Goal: Task Accomplishment & Management: Complete application form

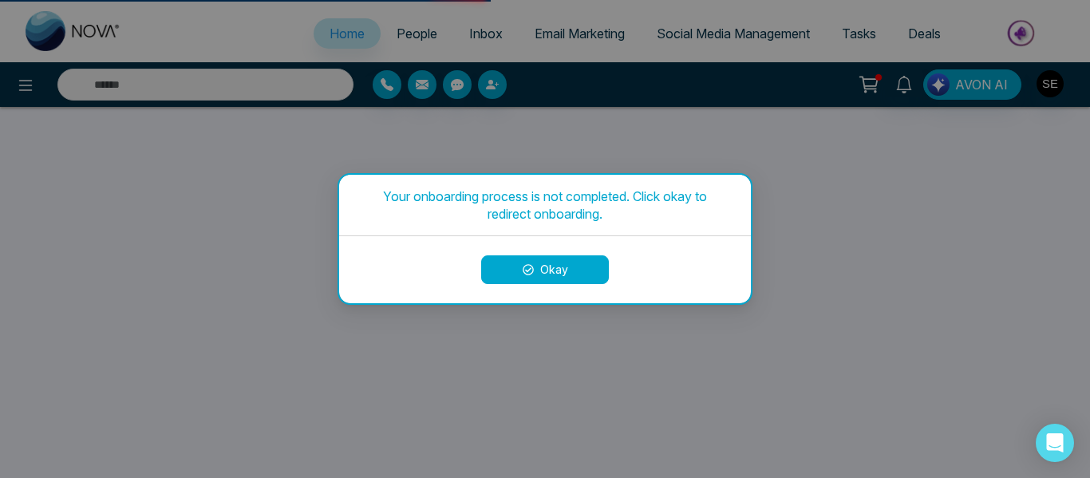
select select "*"
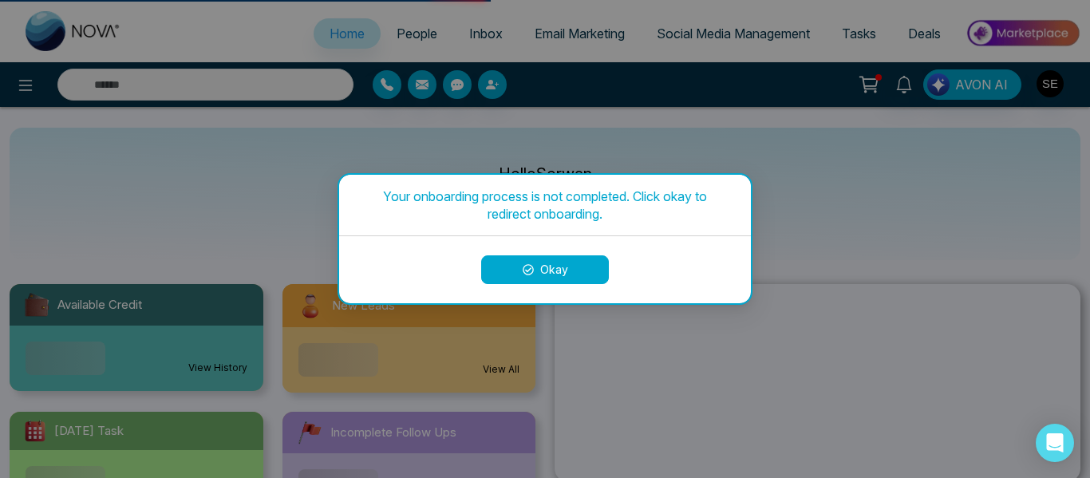
select select
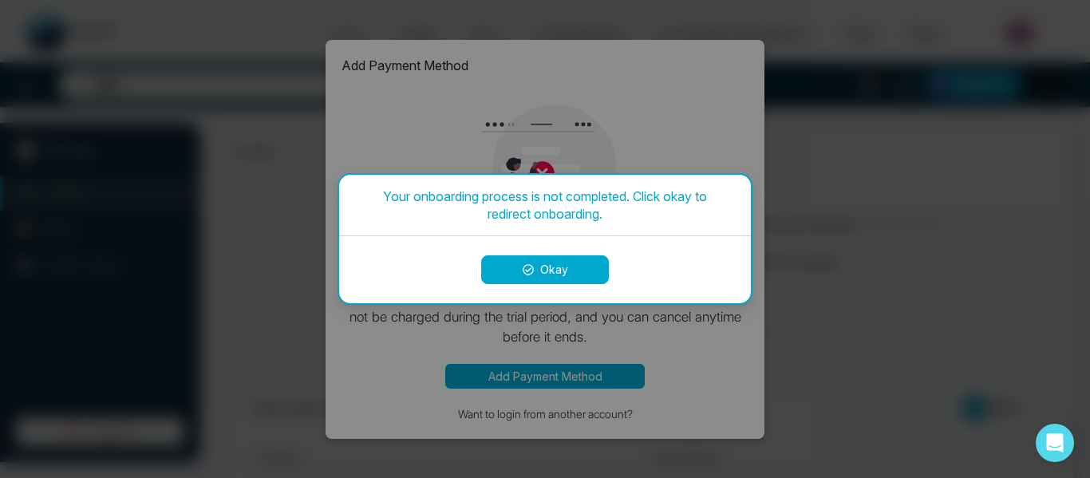
click at [563, 278] on button "Okay" at bounding box center [545, 269] width 128 height 29
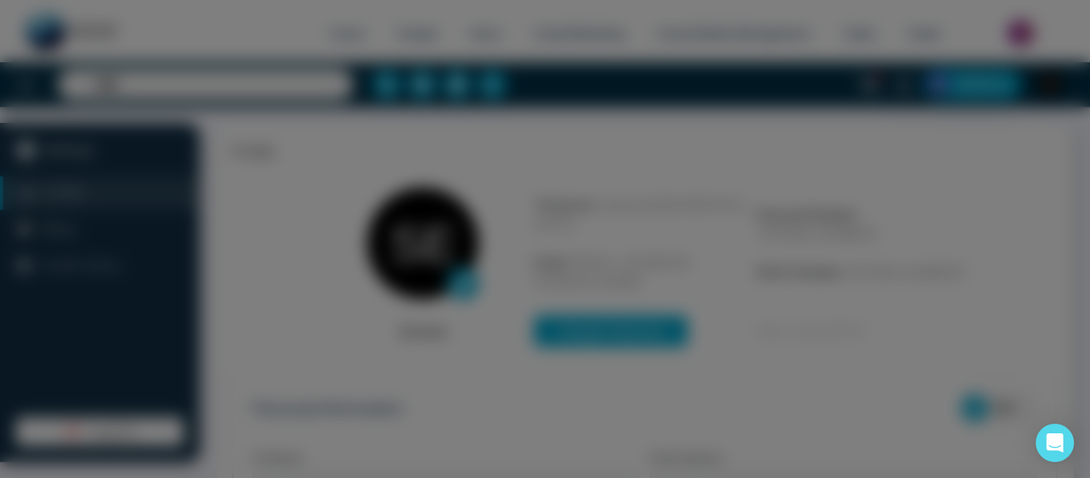
type input "**********"
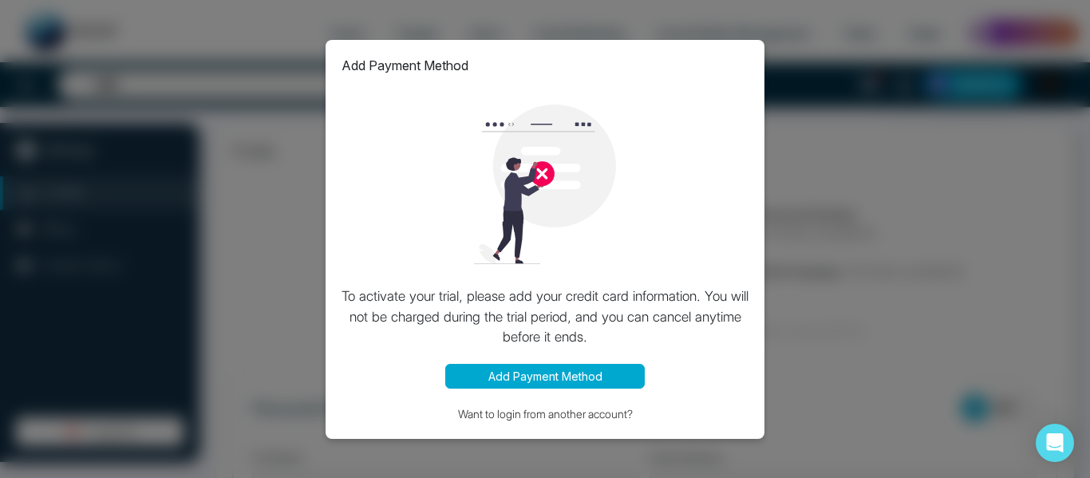
click at [542, 169] on img at bounding box center [545, 185] width 160 height 160
click at [523, 368] on button "Add Payment Method" at bounding box center [544, 376] width 199 height 25
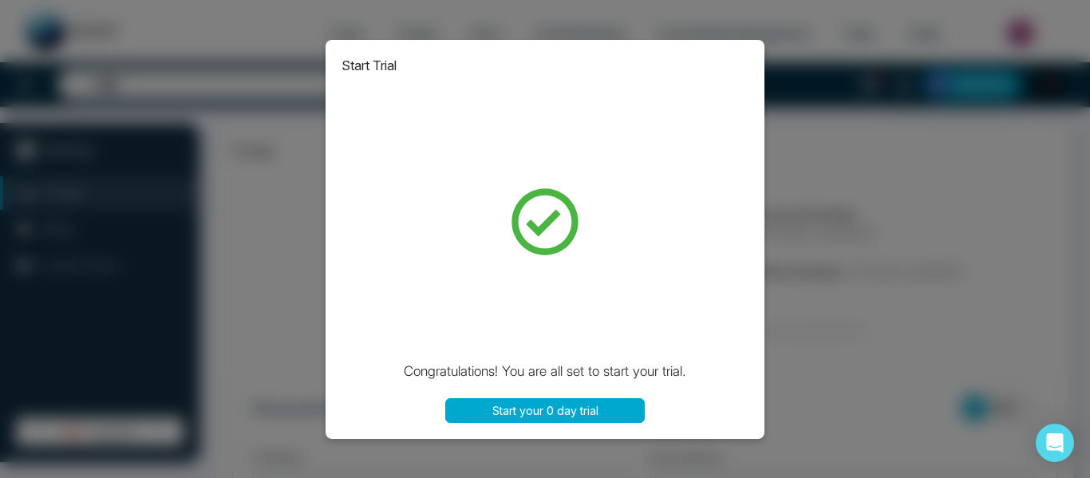
type input "**********"
click at [561, 418] on button "Start your 0 day trial" at bounding box center [544, 410] width 199 height 25
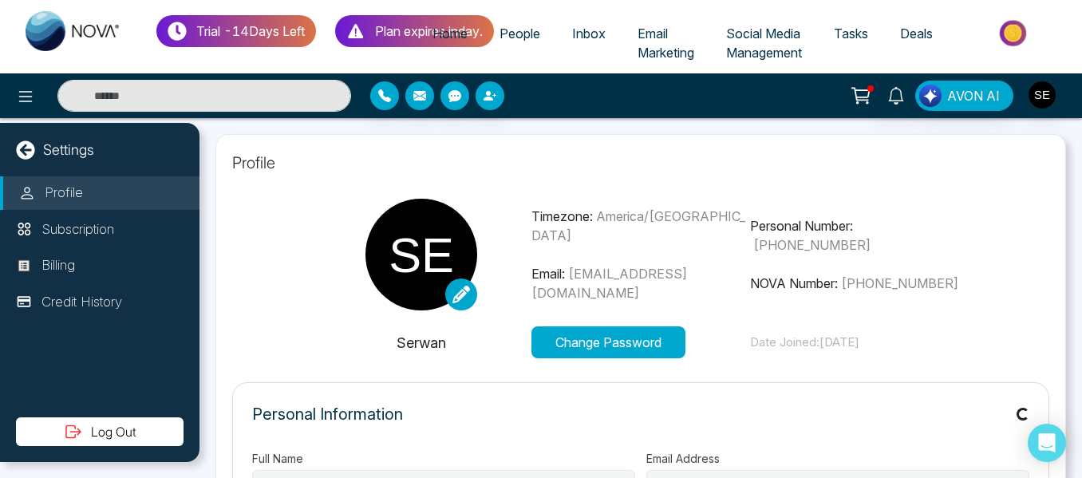
type input "**********"
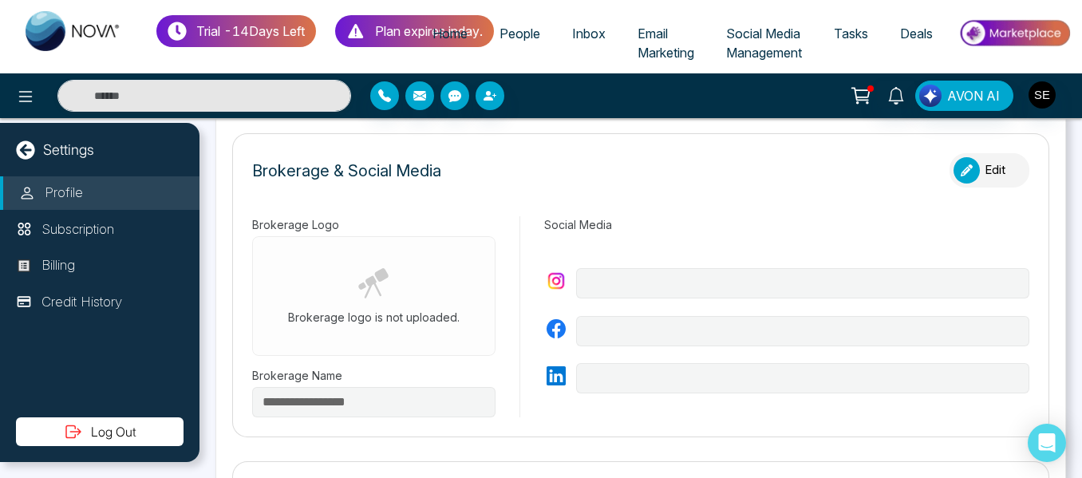
scroll to position [483, 0]
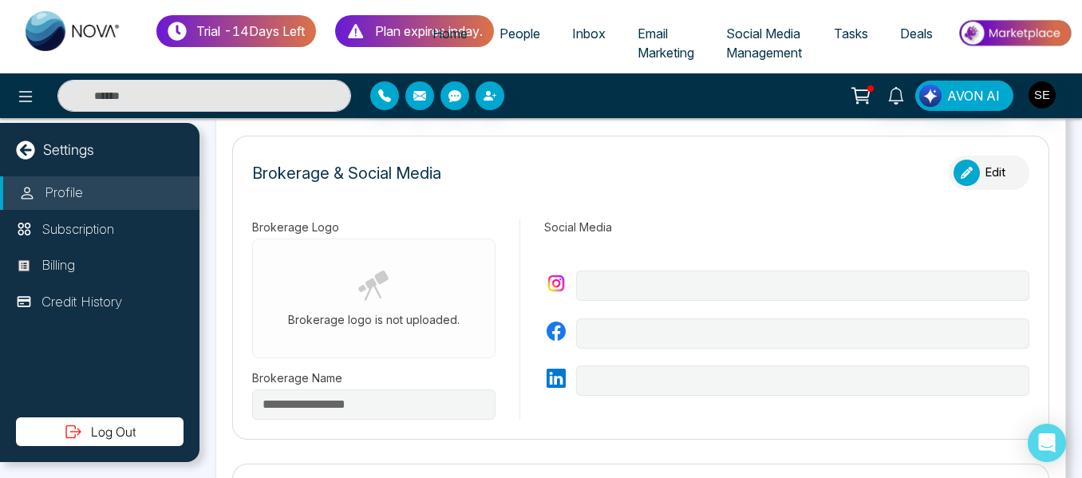
click at [982, 167] on button "Edit" at bounding box center [989, 173] width 80 height 34
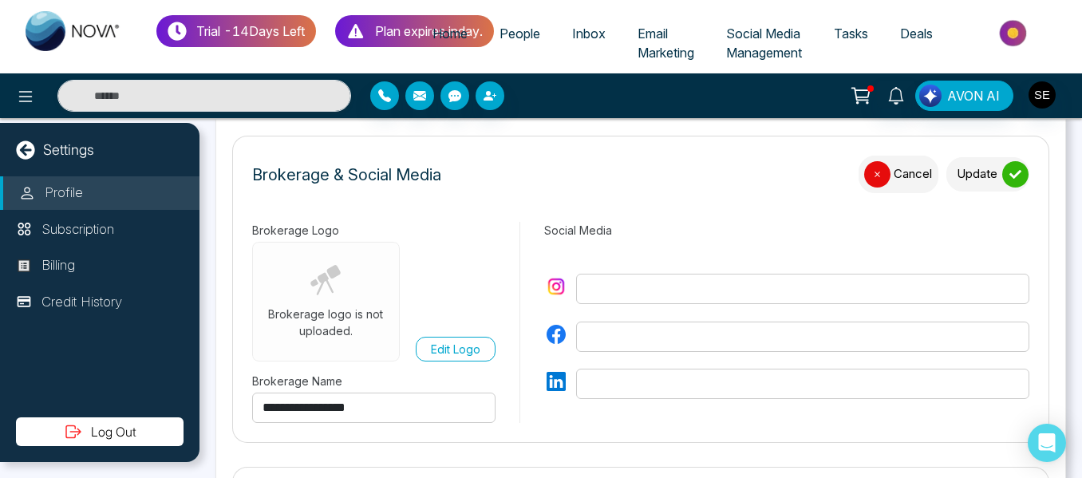
click at [882, 168] on button "Cancel" at bounding box center [898, 174] width 80 height 37
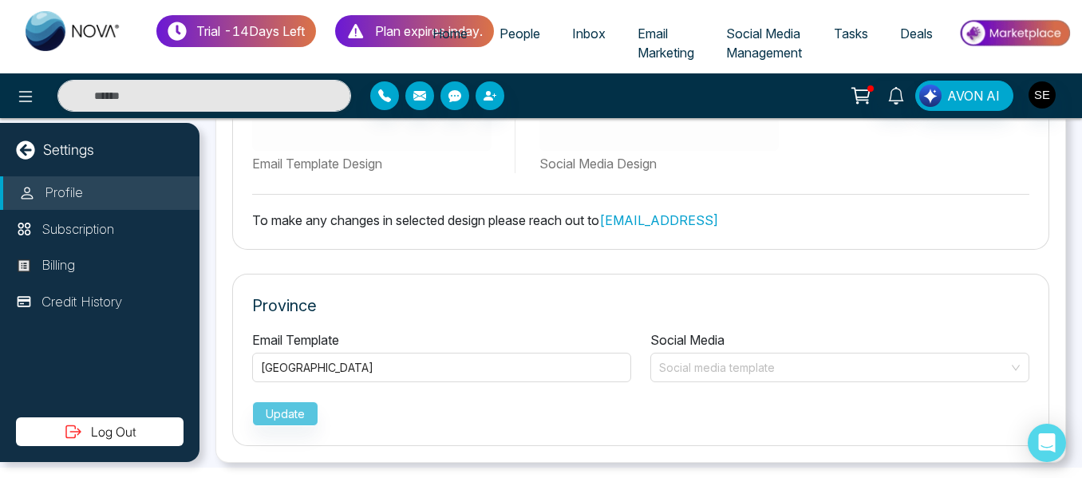
scroll to position [11, 0]
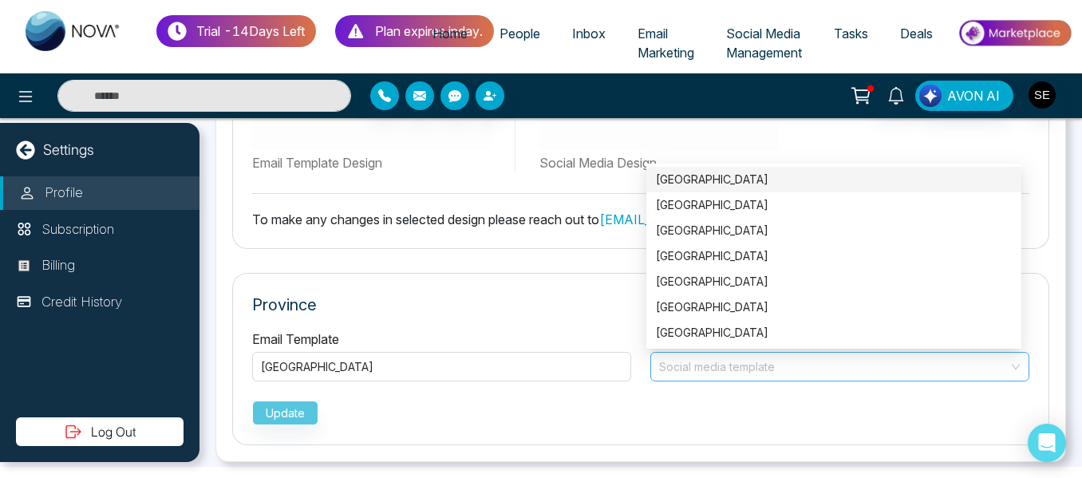
click at [1004, 369] on div "Social media template" at bounding box center [839, 367] width 379 height 30
click at [811, 182] on div "[GEOGRAPHIC_DATA]" at bounding box center [834, 180] width 356 height 18
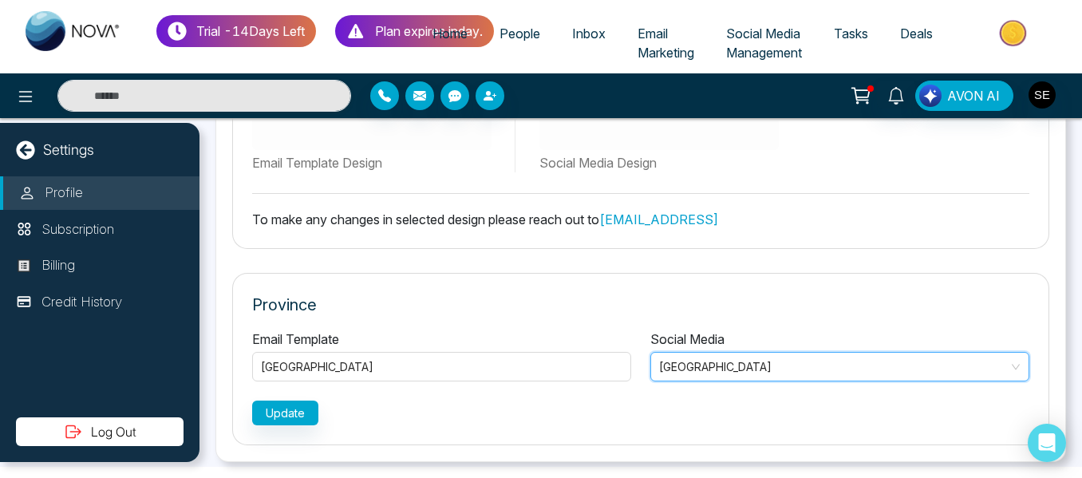
click at [1009, 358] on span "[GEOGRAPHIC_DATA]" at bounding box center [839, 366] width 361 height 23
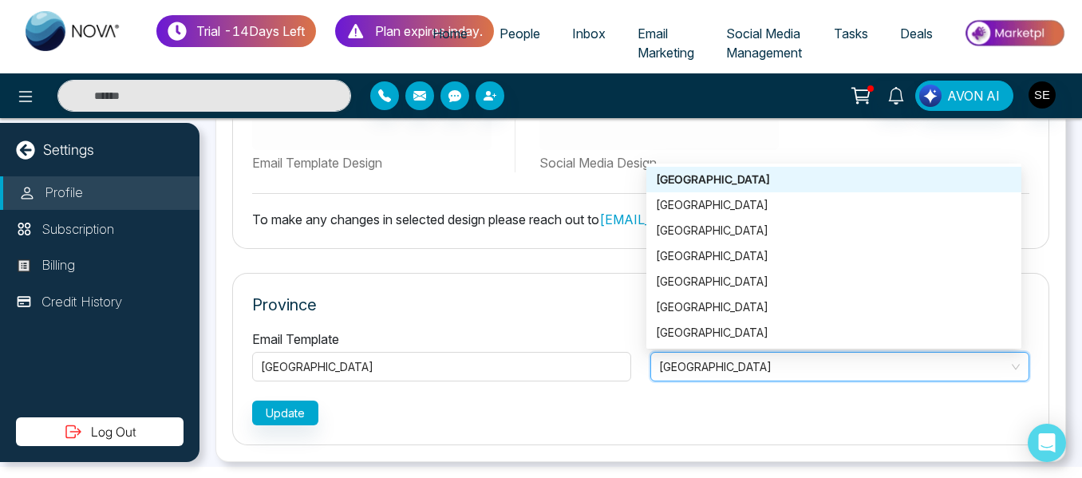
click at [1009, 358] on span "[GEOGRAPHIC_DATA]" at bounding box center [839, 366] width 361 height 23
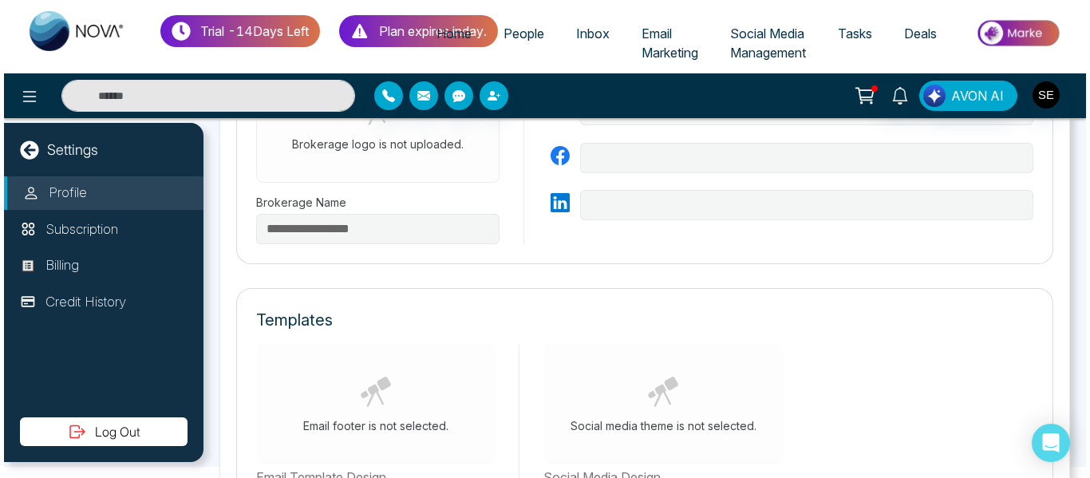
scroll to position [962, 0]
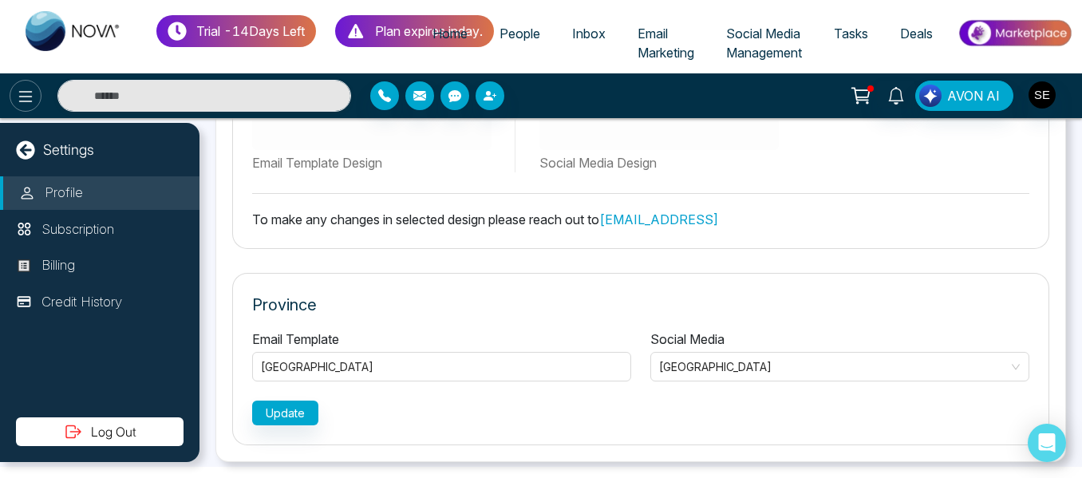
click at [30, 92] on icon at bounding box center [26, 96] width 14 height 11
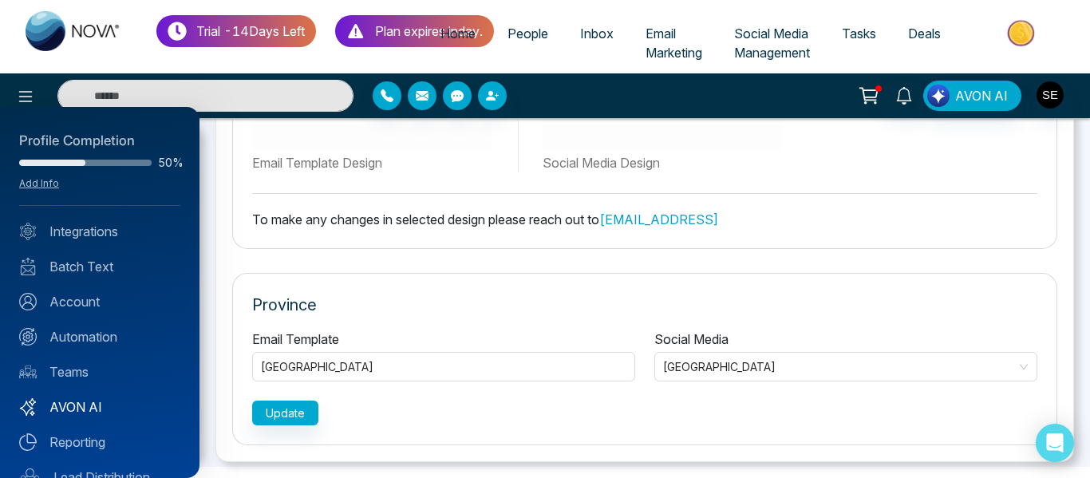
click at [77, 404] on link "AVON AI" at bounding box center [99, 406] width 161 height 19
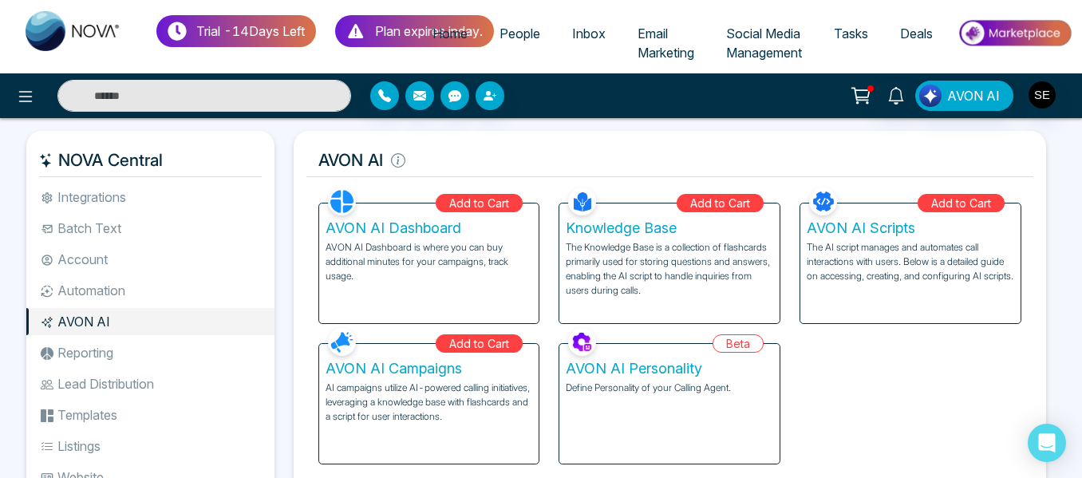
click at [101, 265] on li "Account" at bounding box center [150, 259] width 248 height 27
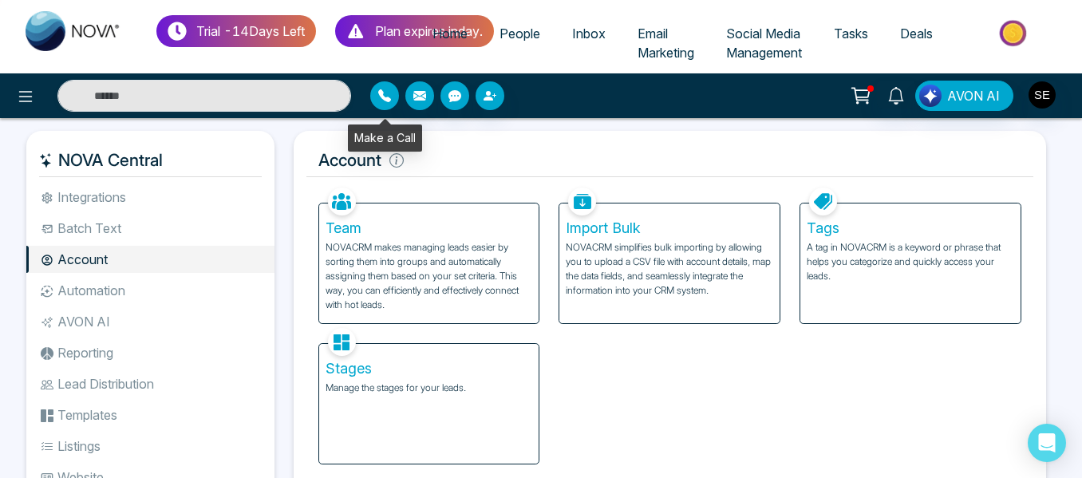
click at [383, 88] on button "button" at bounding box center [384, 95] width 29 height 29
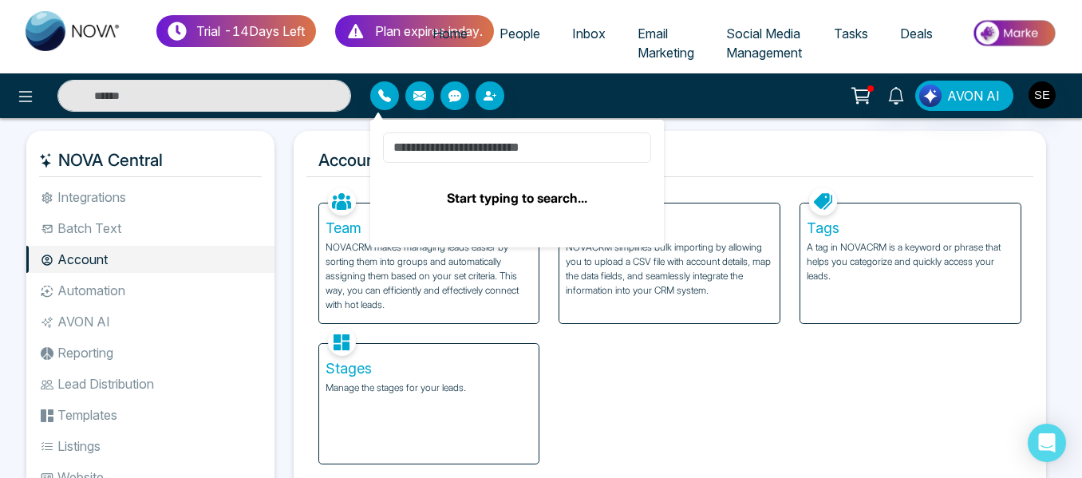
click at [466, 150] on input at bounding box center [517, 147] width 268 height 30
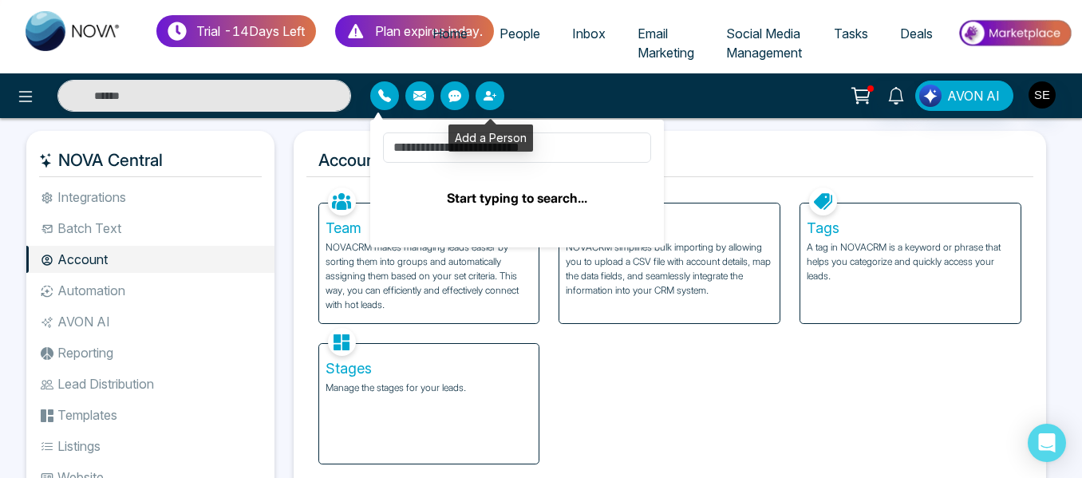
click at [490, 101] on icon "button" at bounding box center [488, 96] width 10 height 10
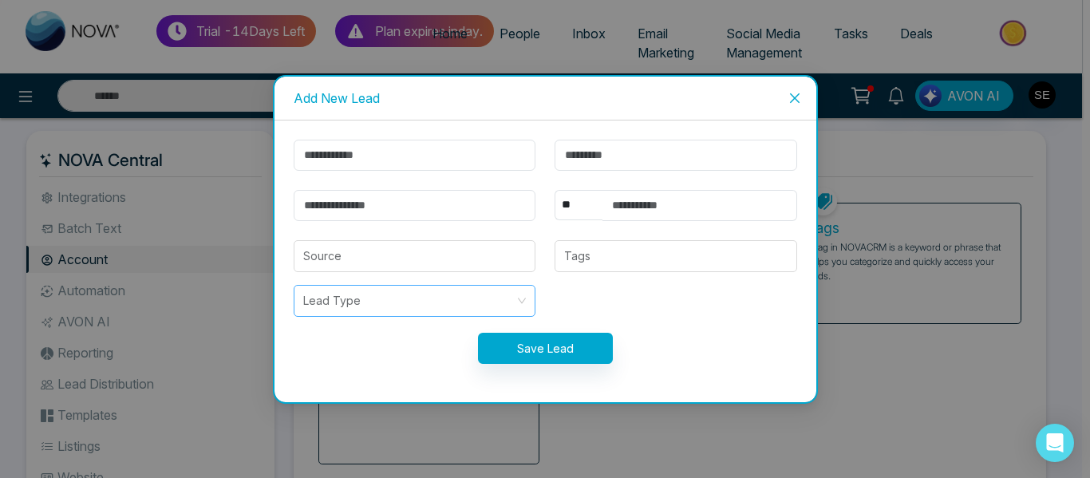
click at [526, 302] on div "Lead Type" at bounding box center [415, 301] width 243 height 32
click at [793, 98] on icon "close" at bounding box center [794, 98] width 10 height 10
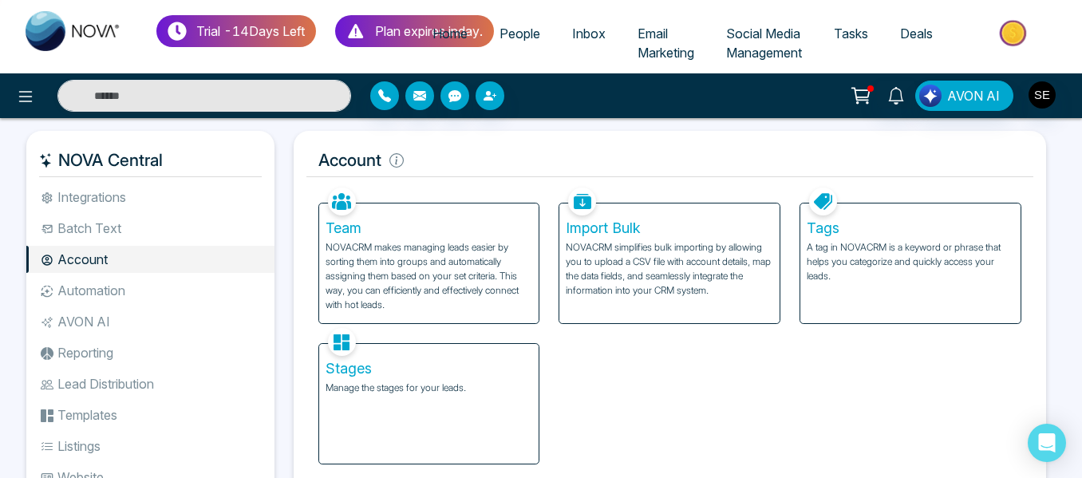
click at [527, 37] on span "People" at bounding box center [519, 34] width 41 height 16
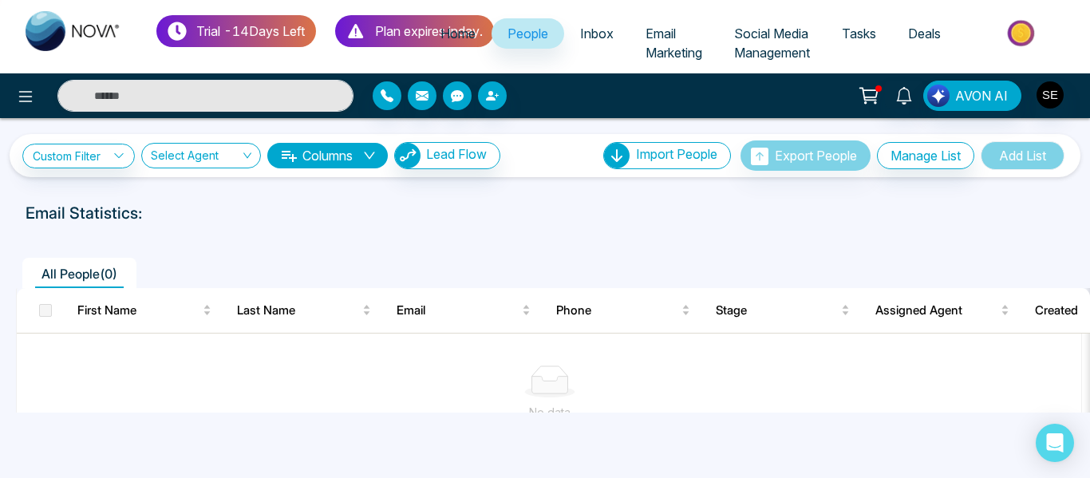
click at [770, 38] on span "Social Media Management" at bounding box center [772, 43] width 76 height 35
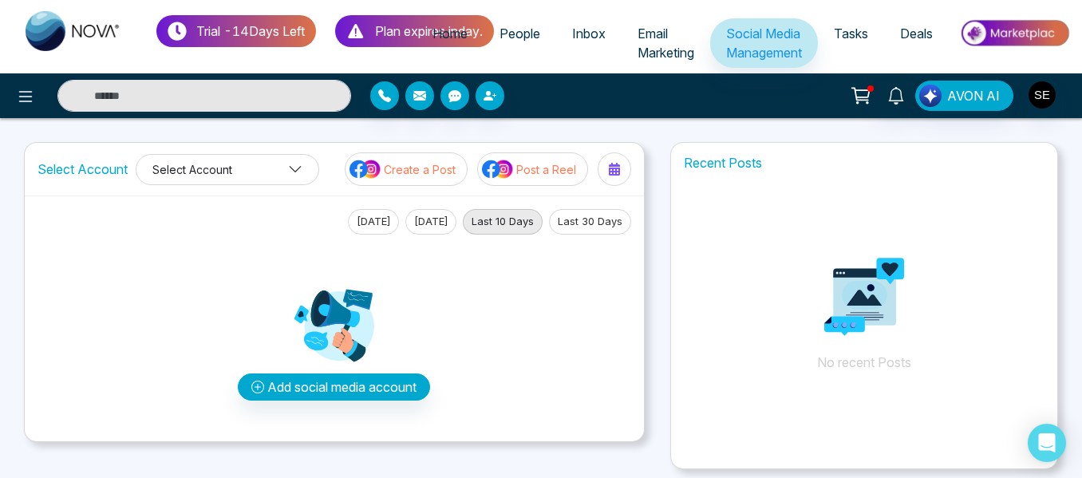
click at [300, 164] on icon at bounding box center [295, 169] width 14 height 14
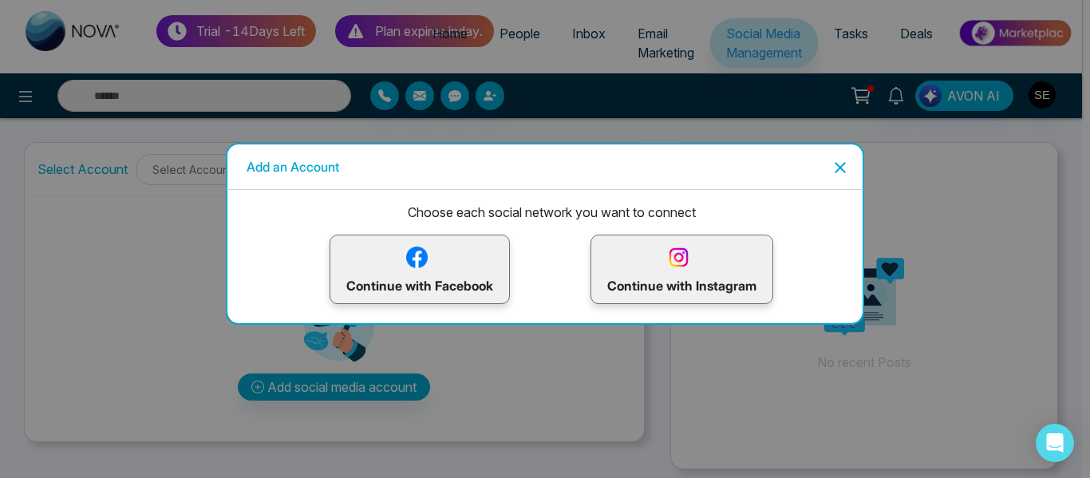
click at [668, 281] on p "Continue with Instagram" at bounding box center [681, 269] width 149 height 52
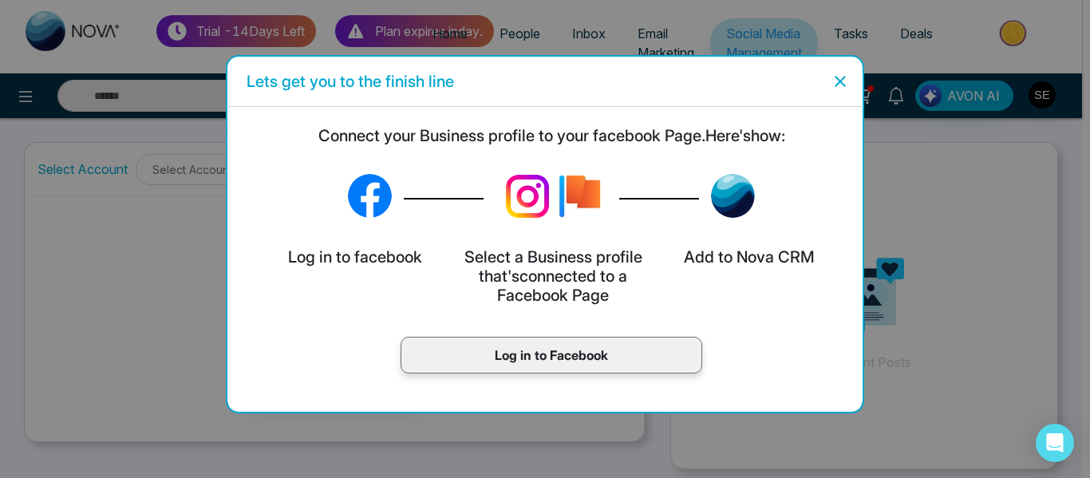
click at [528, 191] on img at bounding box center [527, 196] width 64 height 64
click at [841, 74] on icon "Close" at bounding box center [840, 81] width 19 height 19
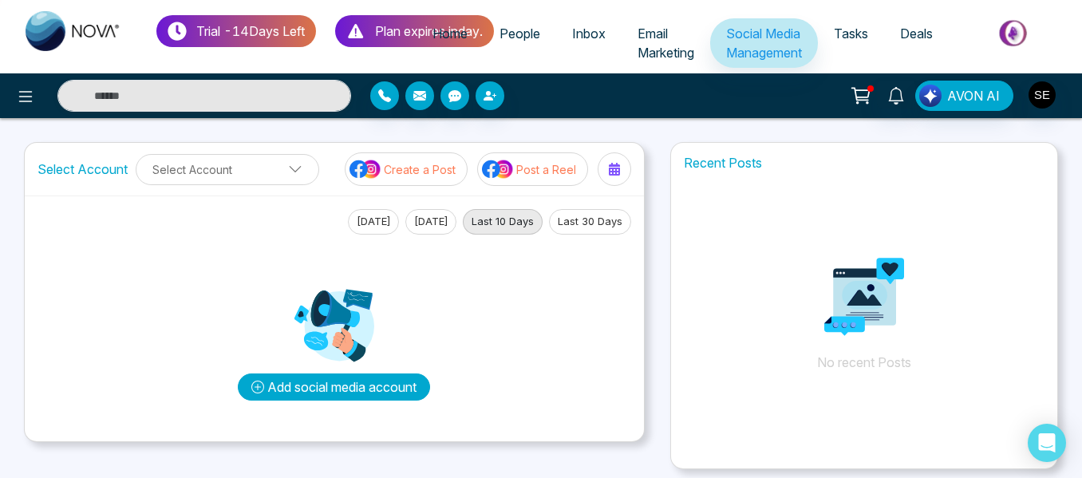
click at [329, 393] on button "Add social media account" at bounding box center [334, 386] width 192 height 27
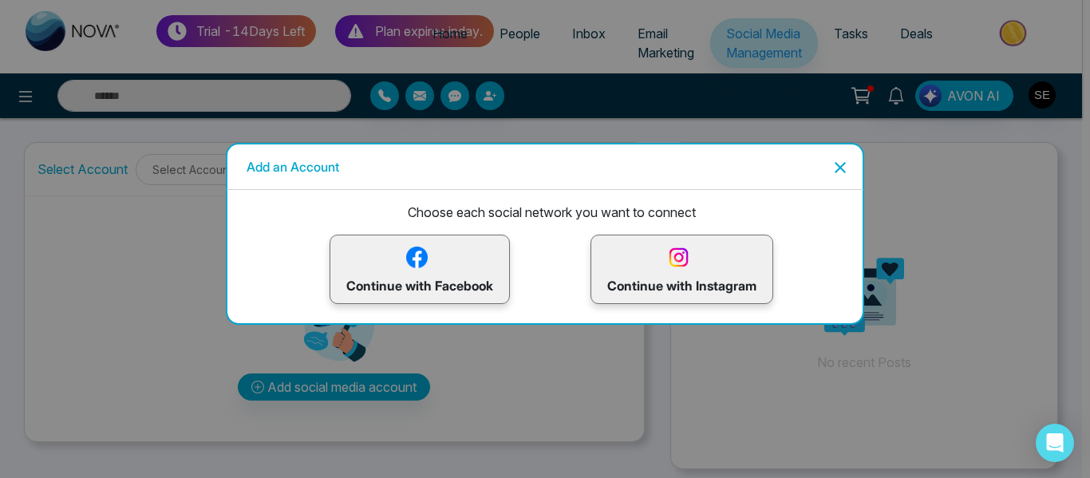
click at [672, 279] on p "Continue with Instagram" at bounding box center [681, 269] width 149 height 52
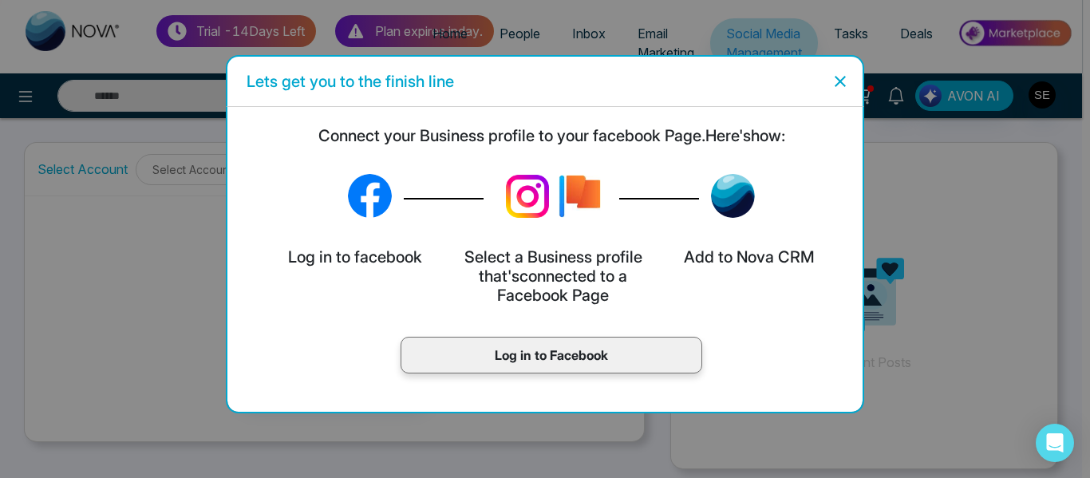
click at [589, 364] on p "Log in to Facebook" at bounding box center [551, 354] width 268 height 19
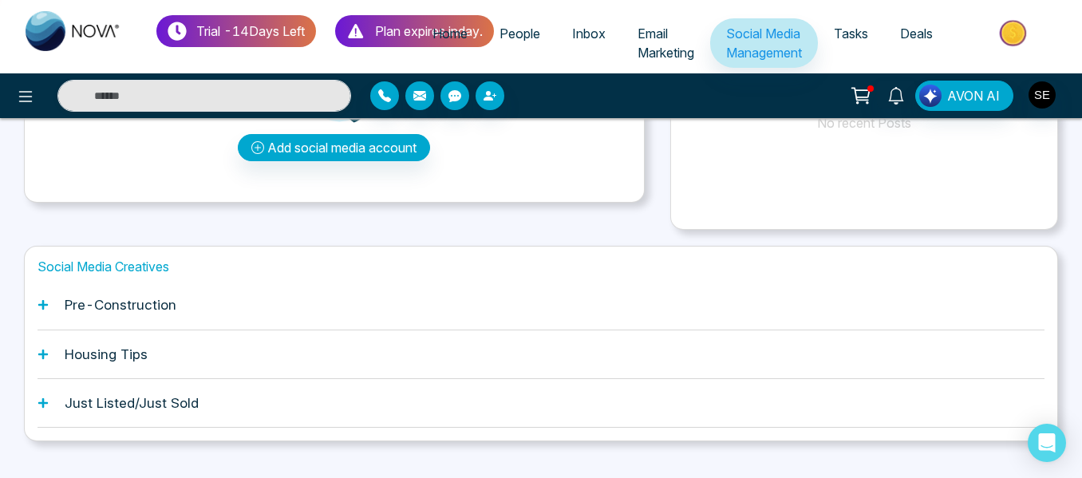
scroll to position [266, 0]
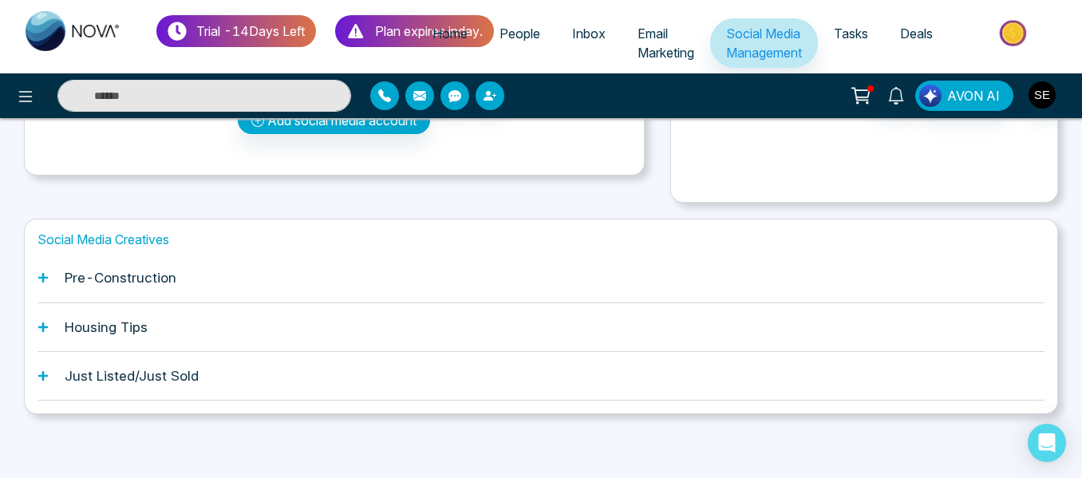
click at [144, 373] on h1 "Just Listed/Just Sold" at bounding box center [132, 376] width 134 height 16
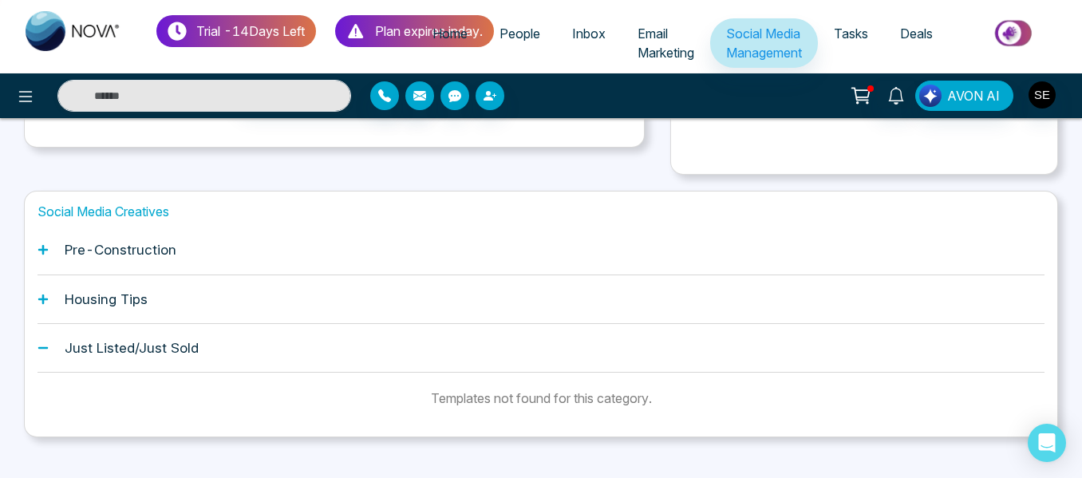
scroll to position [318, 0]
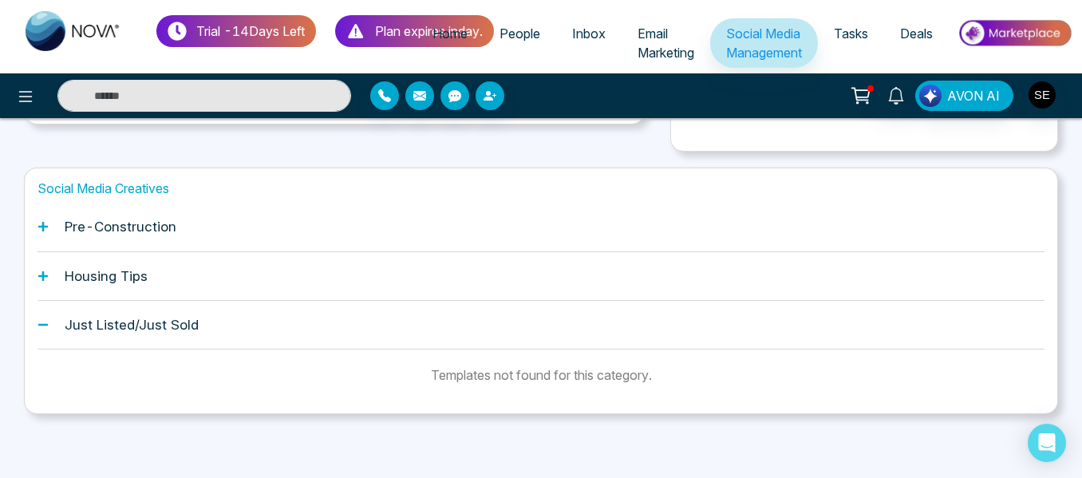
click at [171, 322] on h1 "Just Listed/Just Sold" at bounding box center [132, 325] width 134 height 16
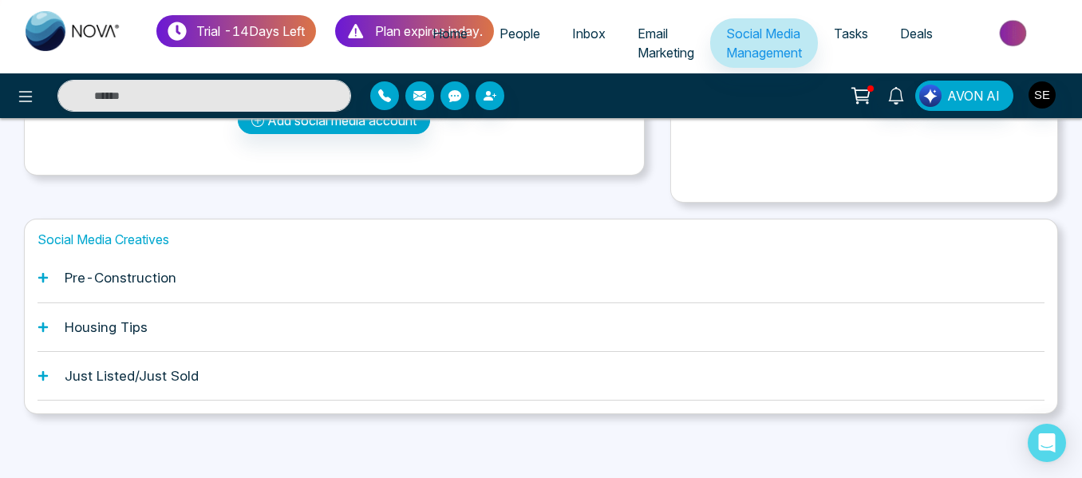
click at [148, 278] on h1 "Pre-Construction" at bounding box center [121, 278] width 112 height 16
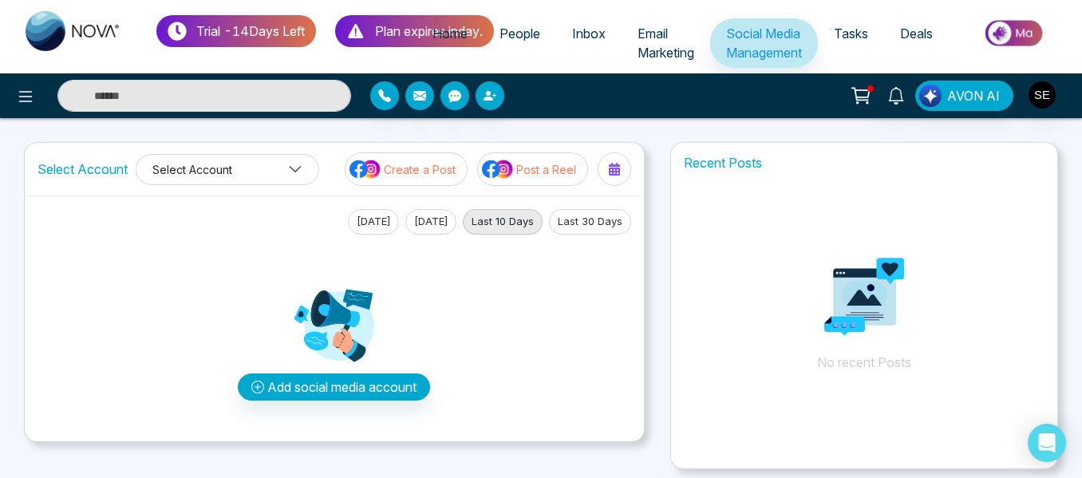
click at [229, 164] on button "Select Account" at bounding box center [227, 169] width 183 height 31
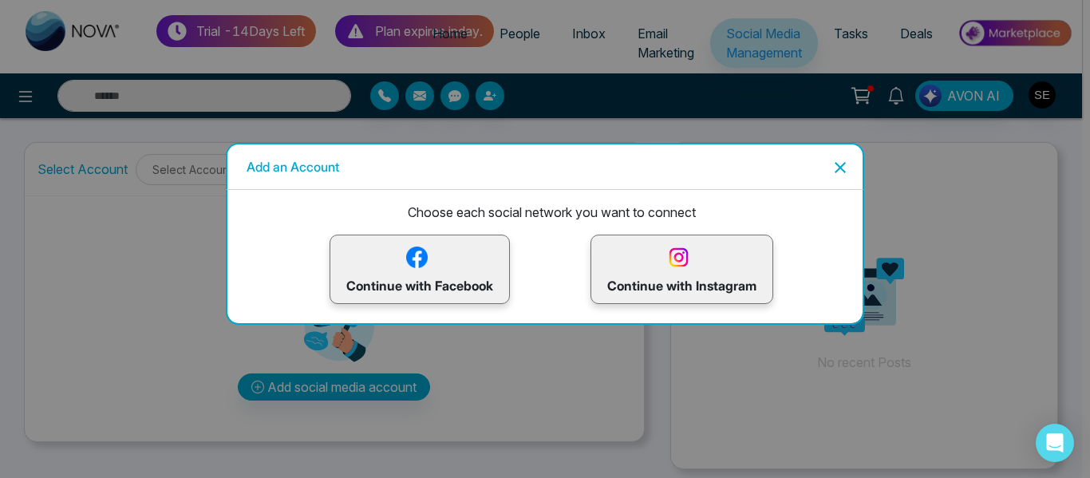
click at [695, 267] on p "Continue with Instagram" at bounding box center [681, 269] width 149 height 52
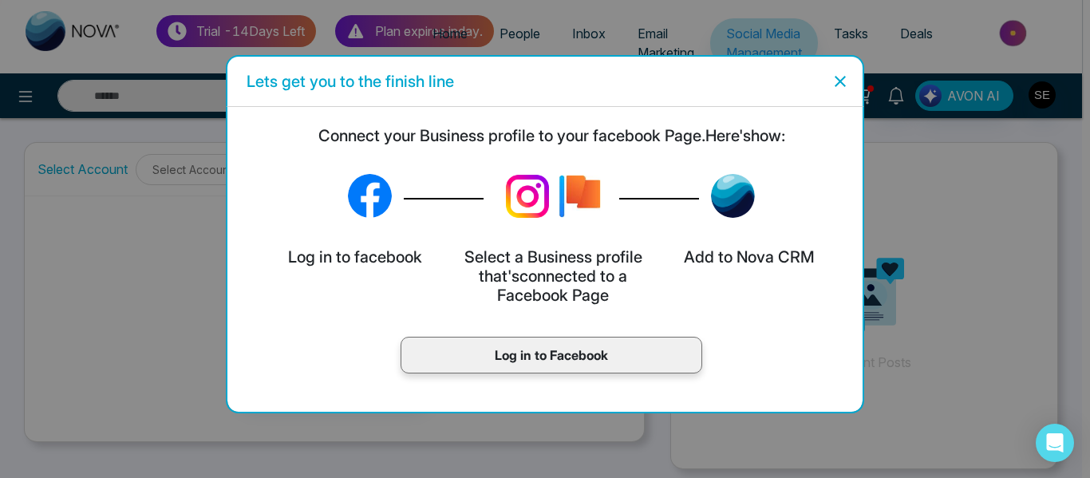
click at [539, 187] on img at bounding box center [527, 196] width 64 height 64
click at [551, 206] on div at bounding box center [652, 196] width 203 height 56
click at [841, 77] on icon "Close" at bounding box center [840, 81] width 19 height 19
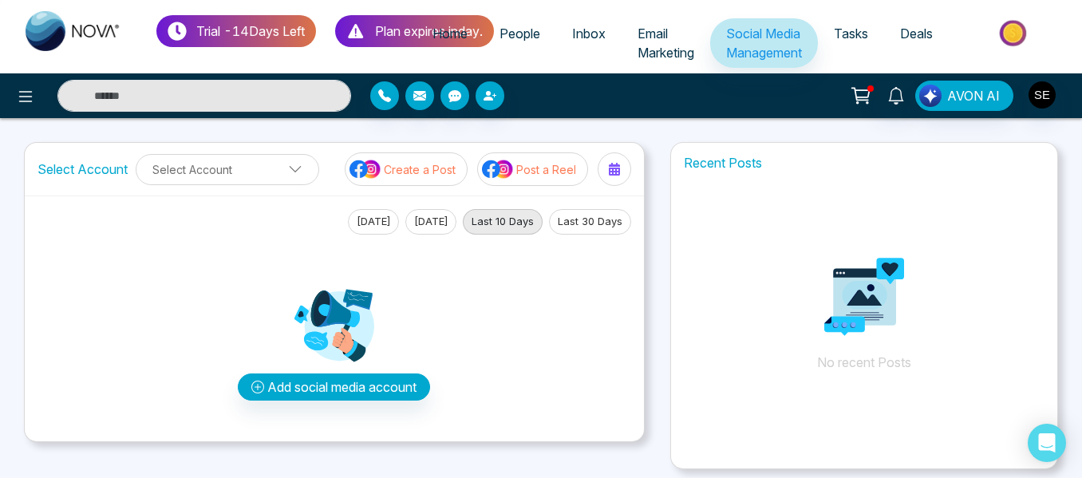
click at [586, 35] on span "Inbox" at bounding box center [589, 34] width 34 height 16
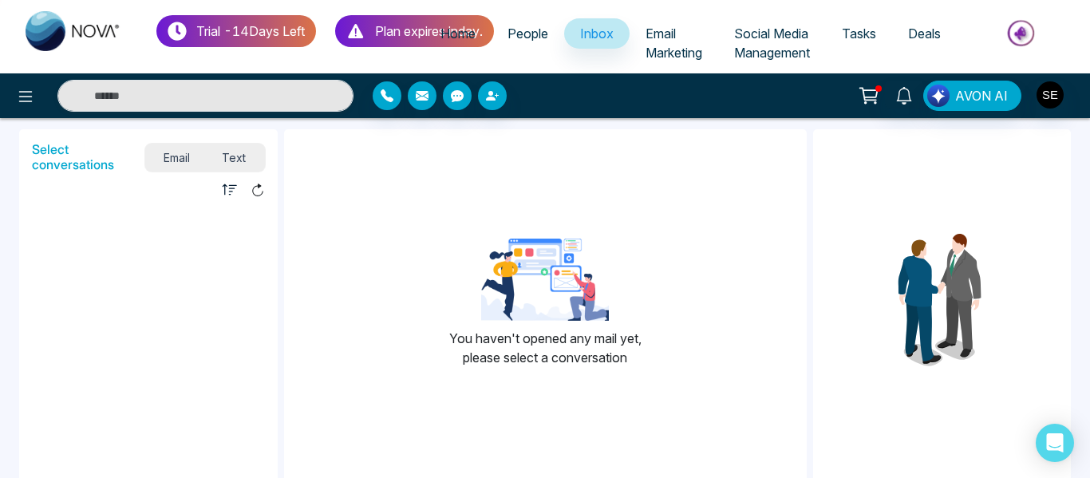
click at [663, 37] on span "Email Marketing" at bounding box center [673, 43] width 57 height 35
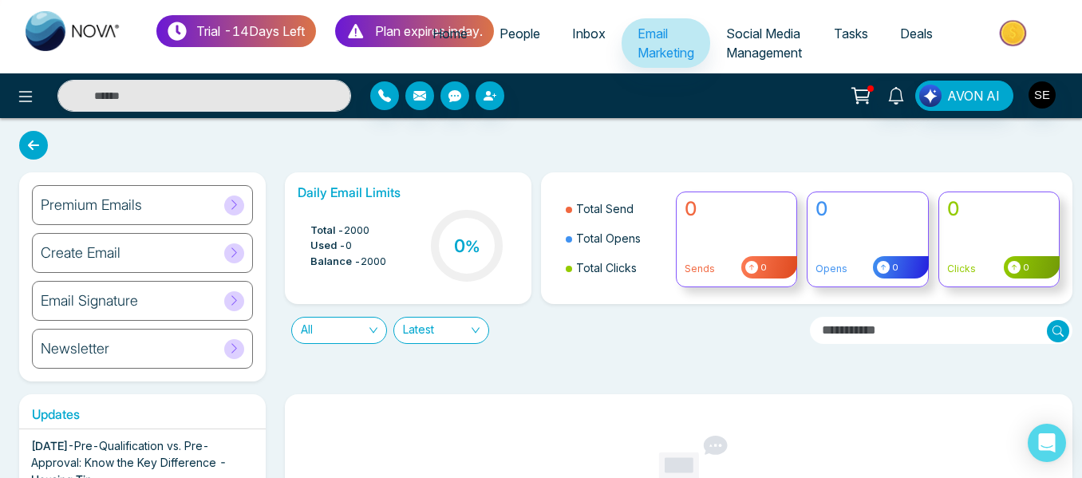
click at [849, 36] on span "Tasks" at bounding box center [851, 34] width 34 height 16
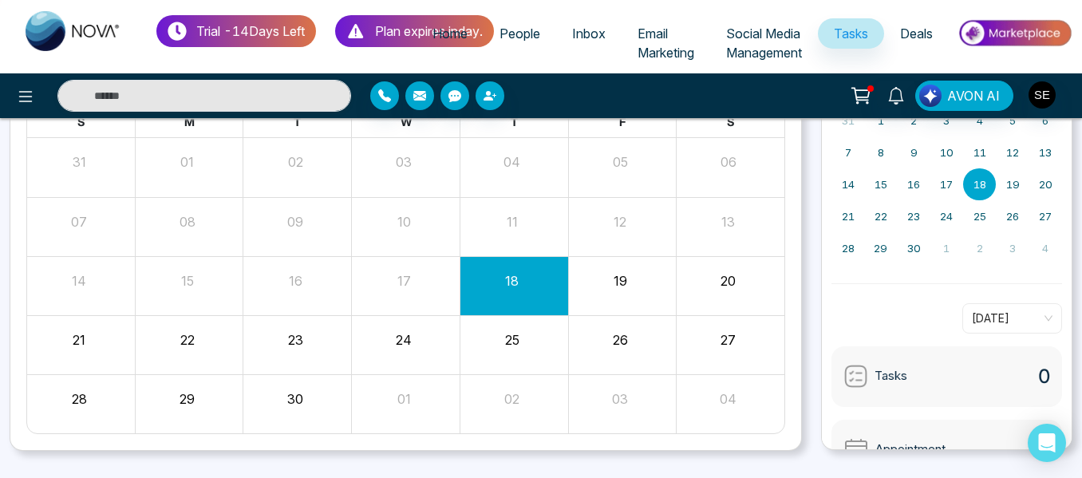
scroll to position [152, 0]
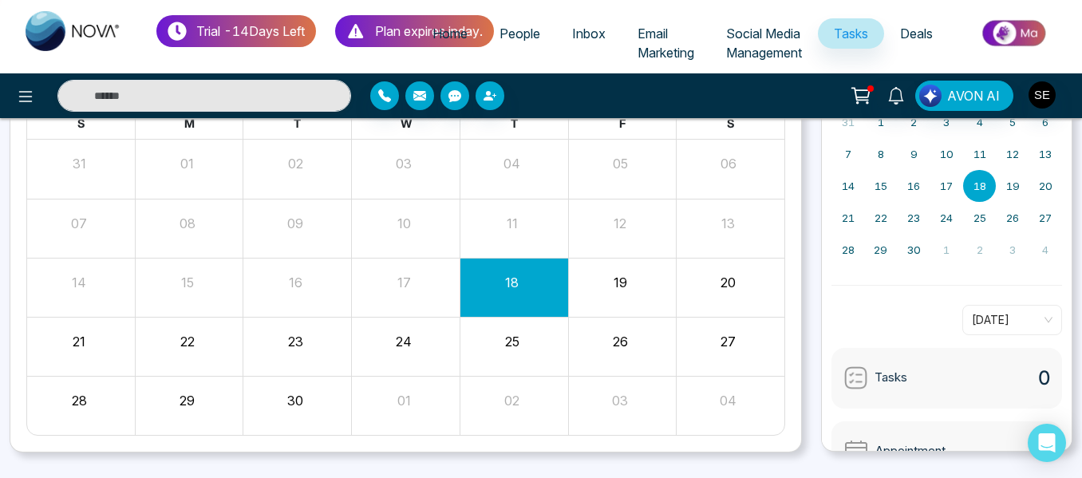
click at [317, 343] on div "23" at bounding box center [295, 339] width 105 height 24
click at [314, 348] on div "23" at bounding box center [295, 339] width 105 height 24
click at [917, 26] on span "Deals" at bounding box center [916, 34] width 33 height 16
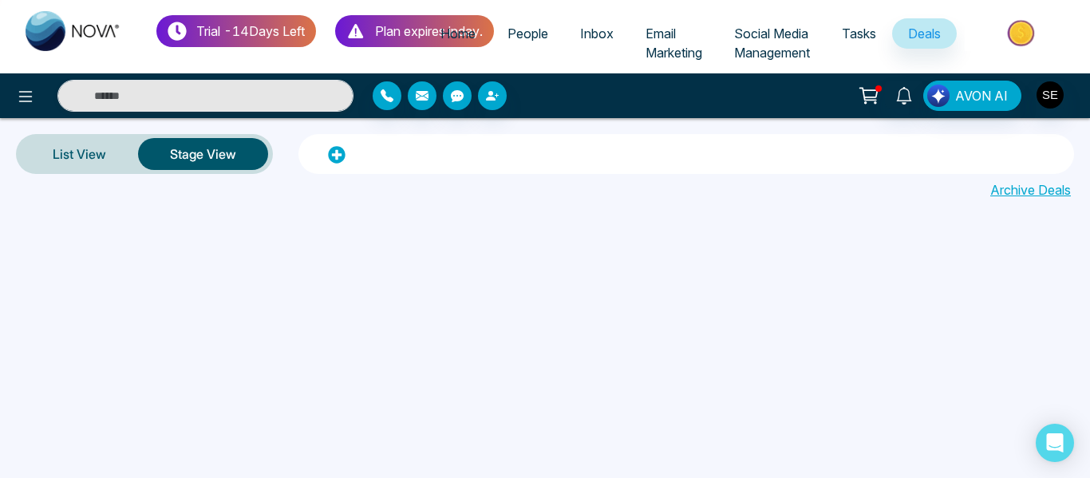
click at [598, 29] on span "Inbox" at bounding box center [597, 34] width 34 height 16
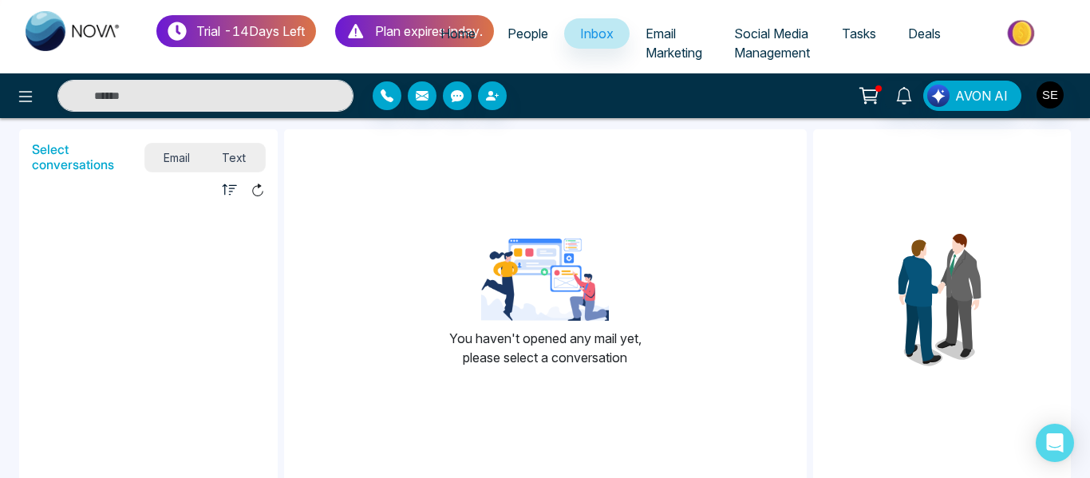
click at [690, 41] on link "Email Marketing" at bounding box center [673, 42] width 89 height 49
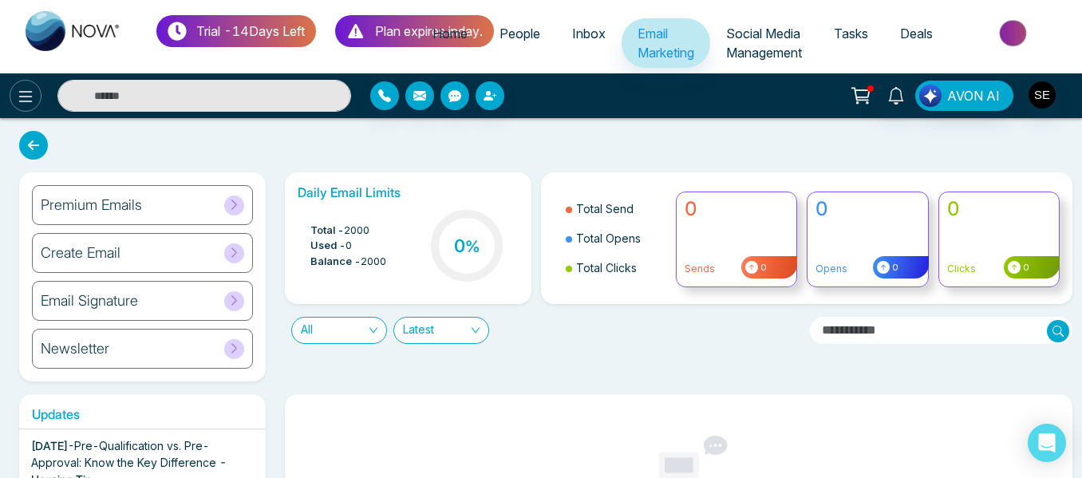
click at [18, 91] on icon at bounding box center [25, 96] width 19 height 19
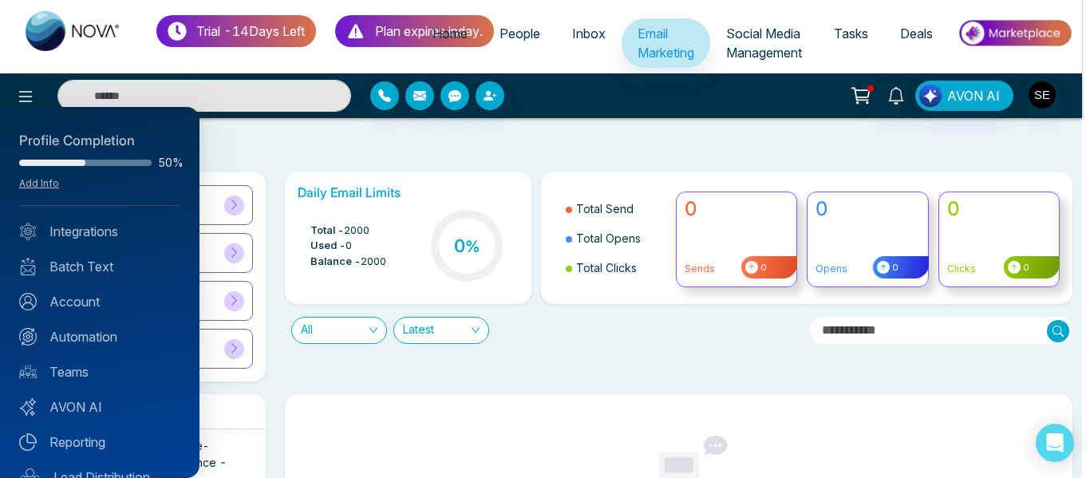
click at [319, 132] on div at bounding box center [545, 239] width 1090 height 478
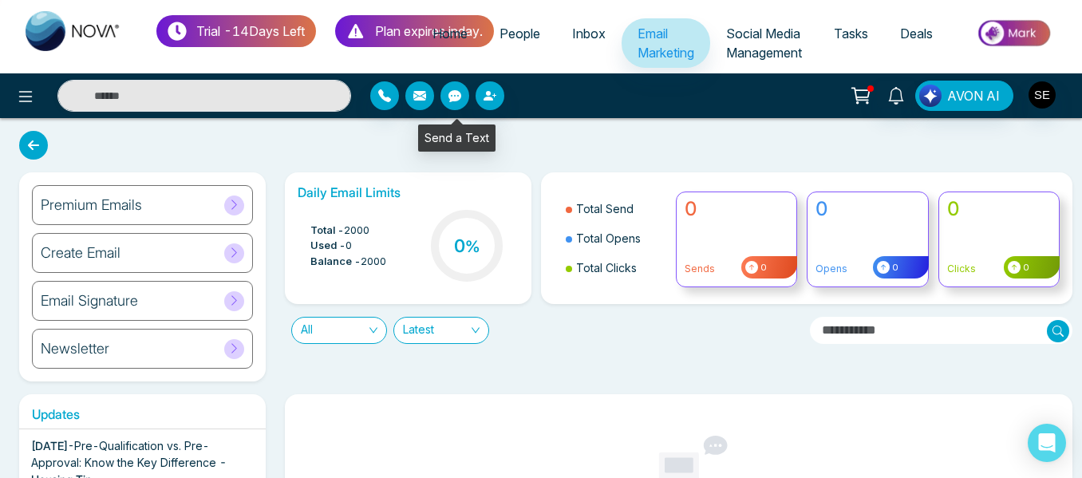
click at [452, 98] on icon "button" at bounding box center [454, 96] width 13 height 12
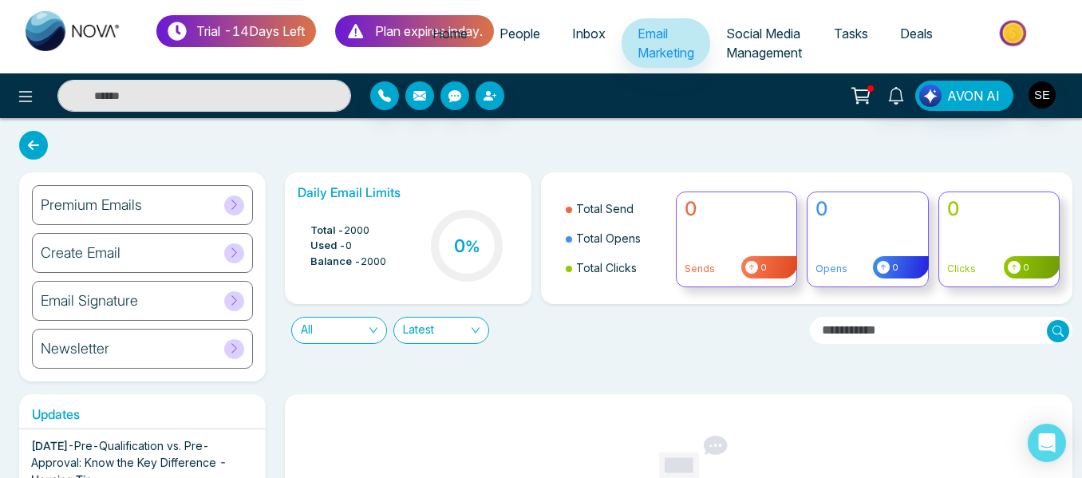
click at [369, 150] on div "Premium Emails Create Email Email Signature Newsletter Daily Email Limits Total…" at bounding box center [541, 486] width 1082 height 736
click at [20, 97] on icon at bounding box center [25, 96] width 19 height 19
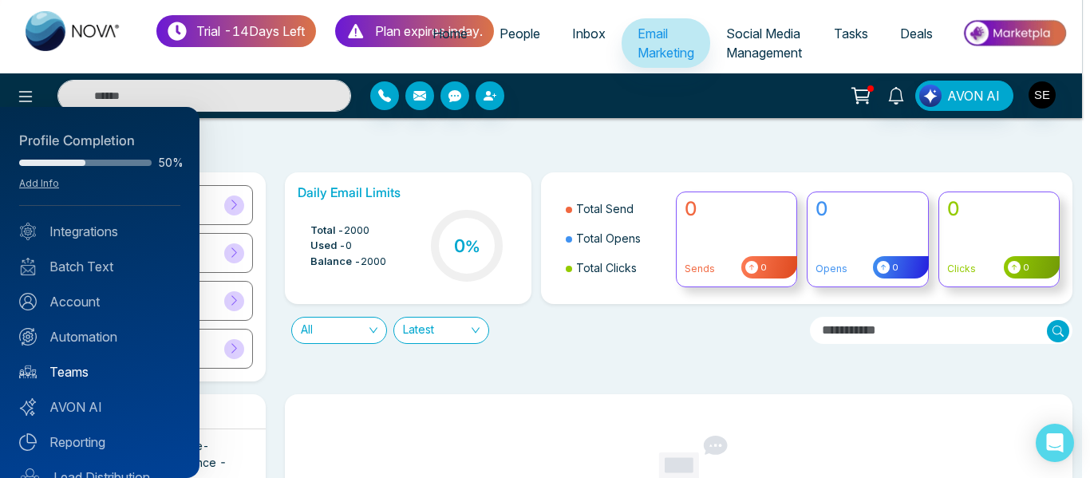
click at [82, 377] on link "Teams" at bounding box center [99, 371] width 161 height 19
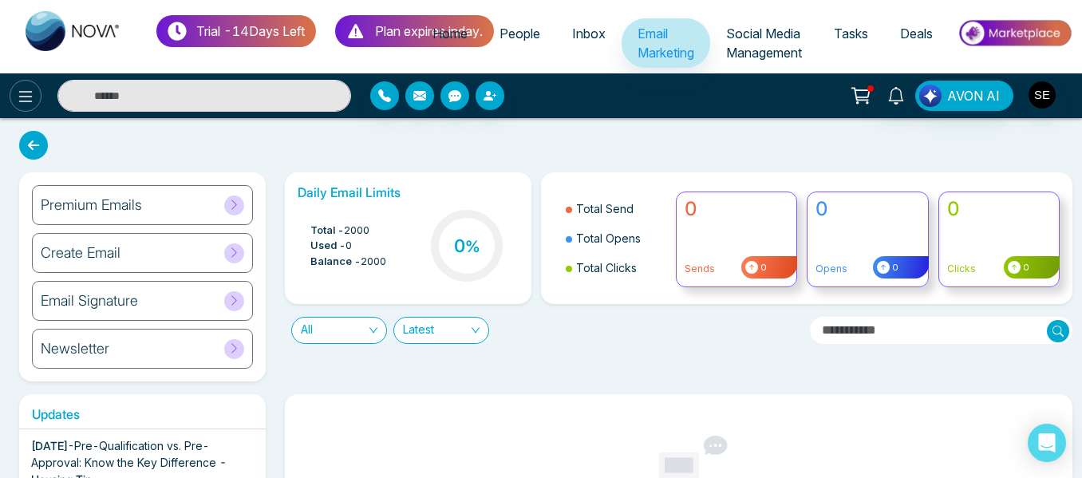
click at [22, 97] on icon at bounding box center [26, 96] width 14 height 11
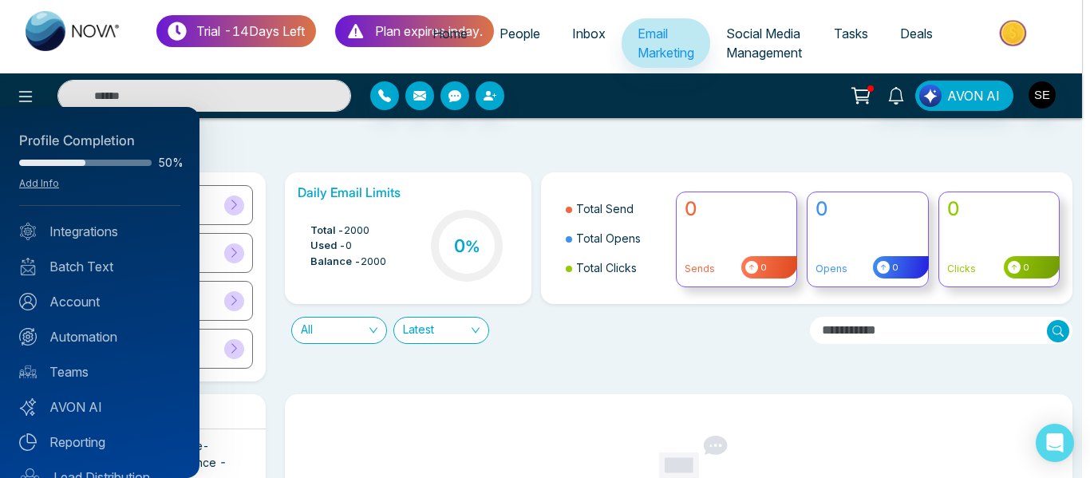
click at [253, 138] on div at bounding box center [545, 239] width 1090 height 478
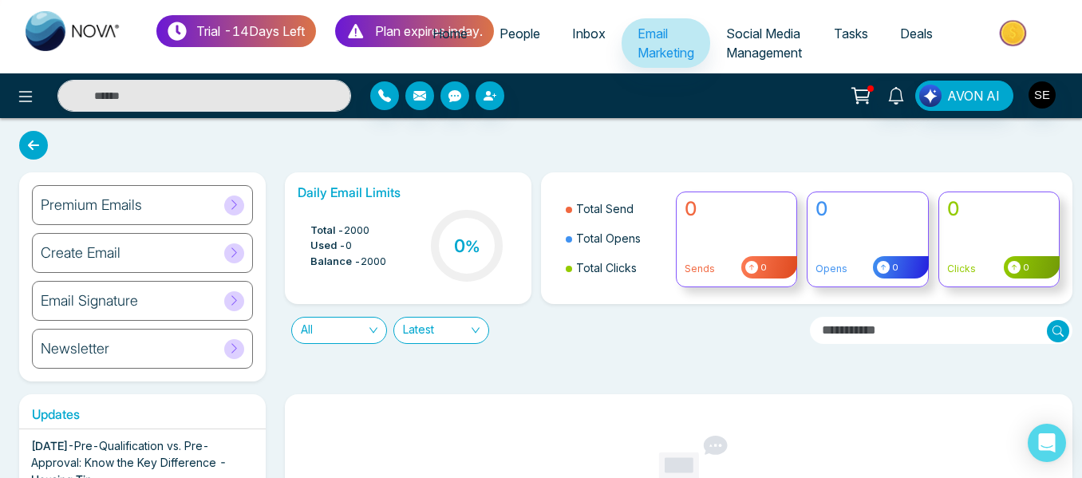
click at [524, 38] on span "People" at bounding box center [519, 34] width 41 height 16
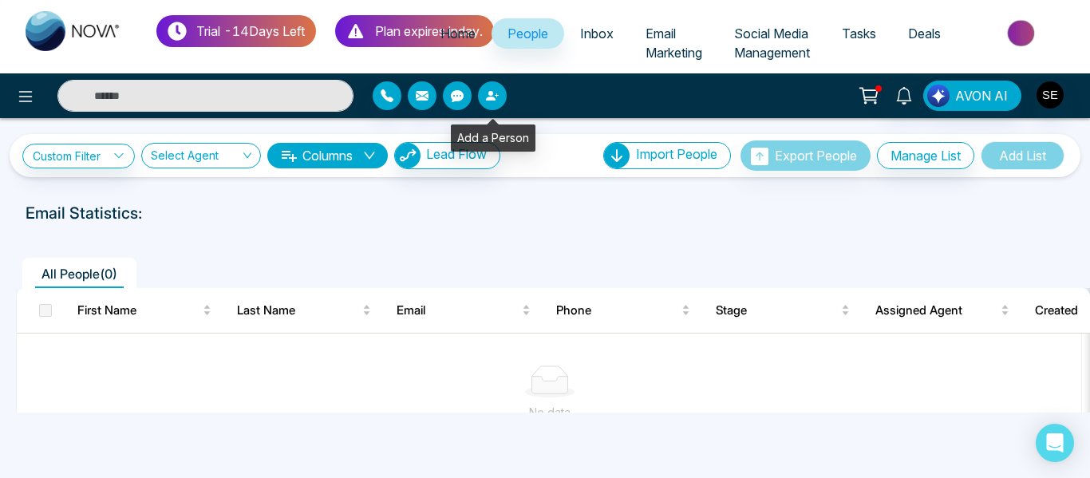
click at [496, 90] on icon "button" at bounding box center [492, 95] width 13 height 13
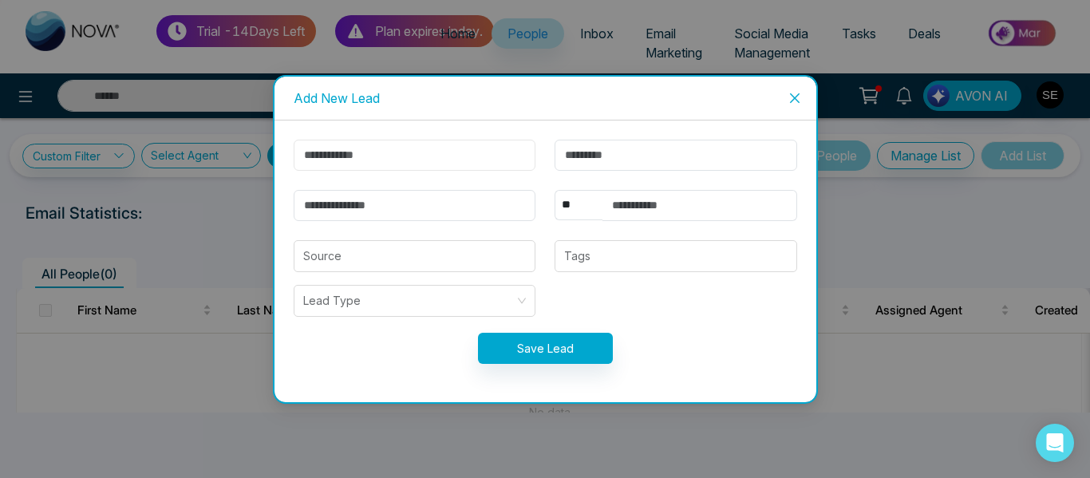
click at [363, 160] on input "text" at bounding box center [415, 155] width 243 height 31
type input "*****"
click at [605, 157] on input "text" at bounding box center [675, 155] width 243 height 31
type input "*****"
click at [375, 215] on input "email" at bounding box center [415, 205] width 243 height 31
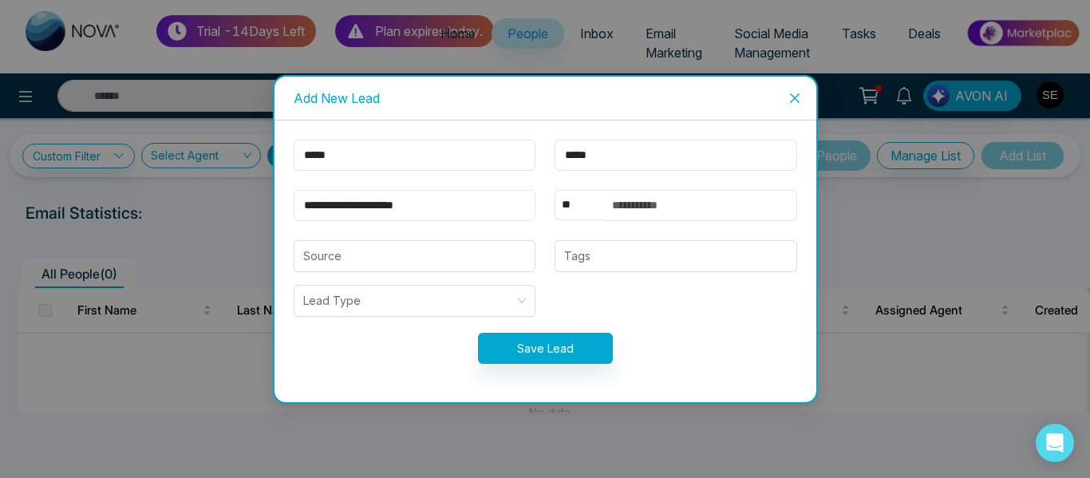
type input "**********"
click at [633, 211] on input "text" at bounding box center [699, 205] width 195 height 31
type input "**********"
click at [468, 262] on input "search" at bounding box center [414, 256] width 223 height 30
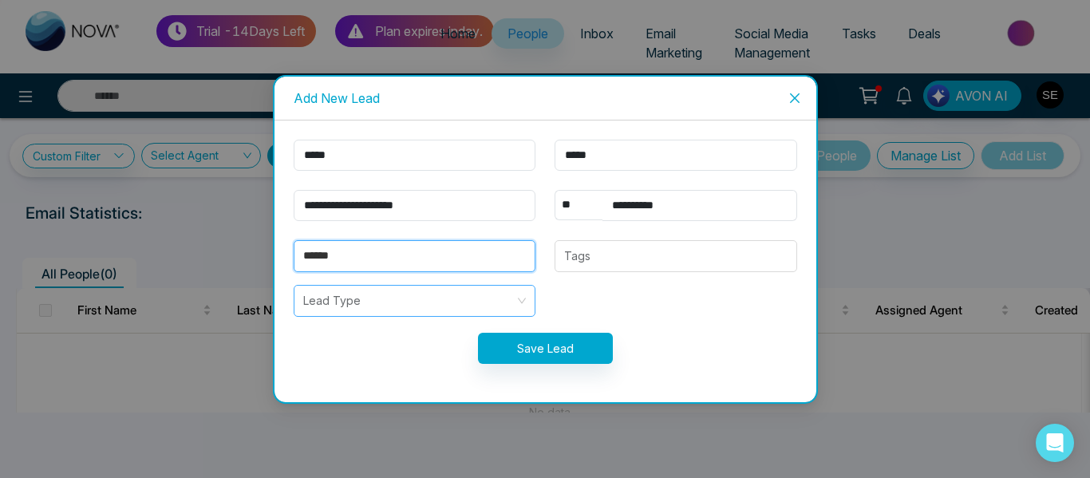
type input "******"
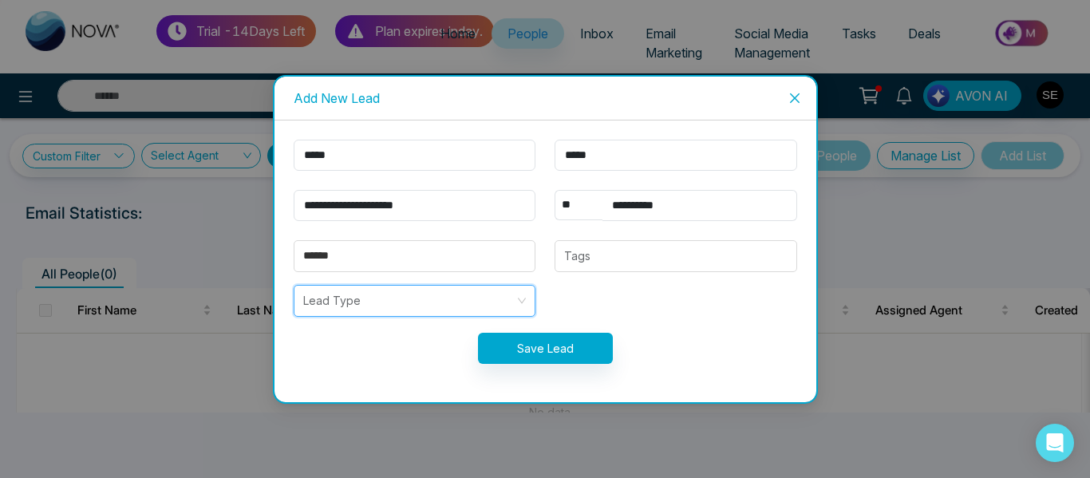
click at [453, 299] on input "search" at bounding box center [409, 301] width 212 height 30
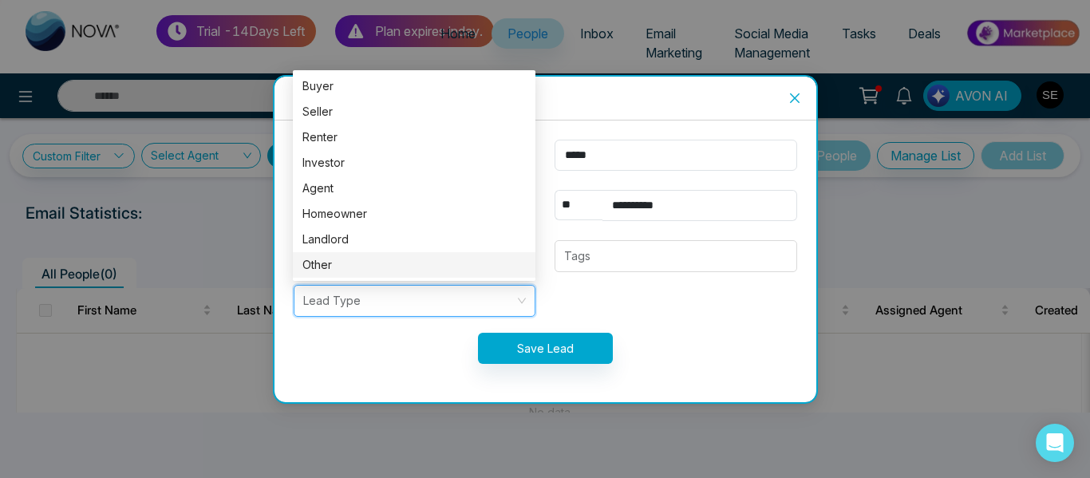
click at [439, 267] on div "Other" at bounding box center [413, 265] width 223 height 18
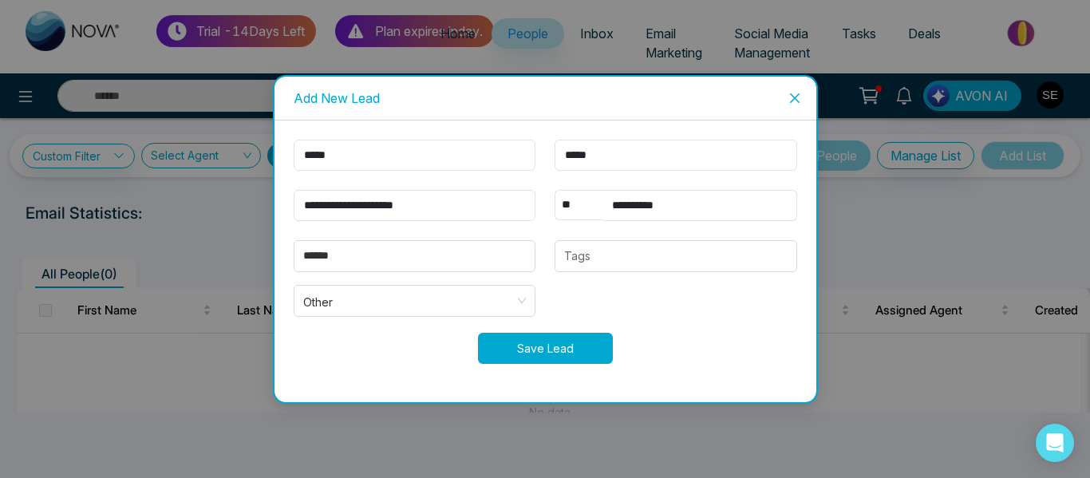
click at [547, 348] on button "Save Lead" at bounding box center [545, 348] width 135 height 31
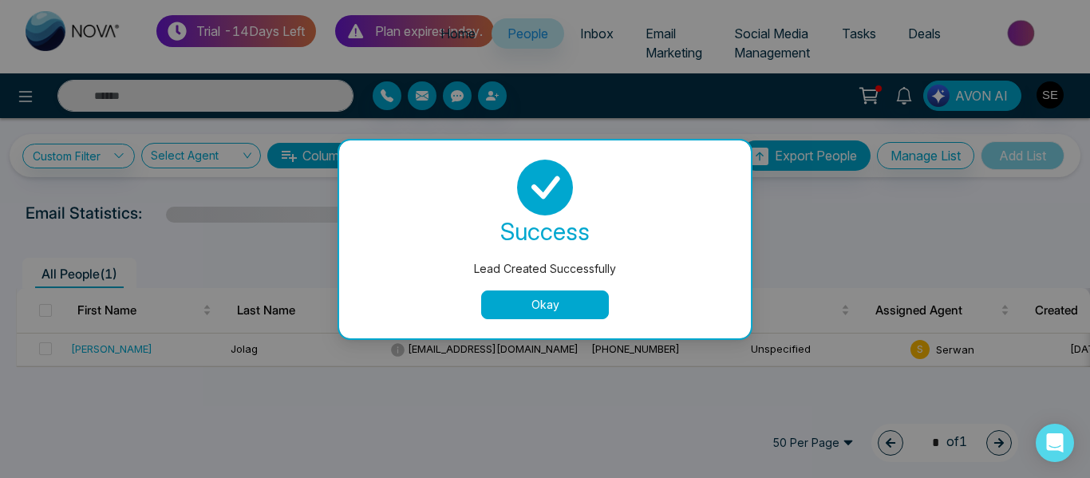
click at [543, 308] on button "Okay" at bounding box center [545, 304] width 128 height 29
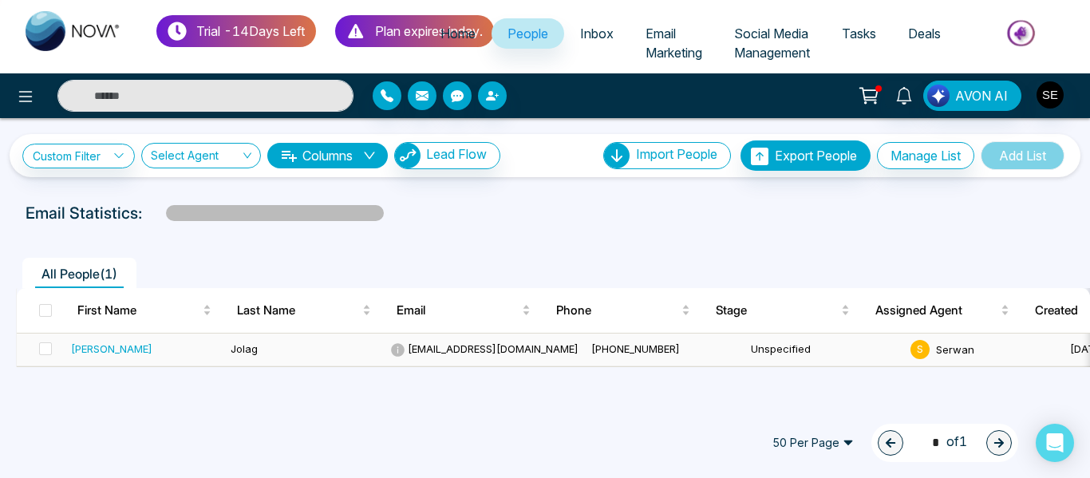
click at [591, 353] on span "+19055982952" at bounding box center [635, 348] width 89 height 13
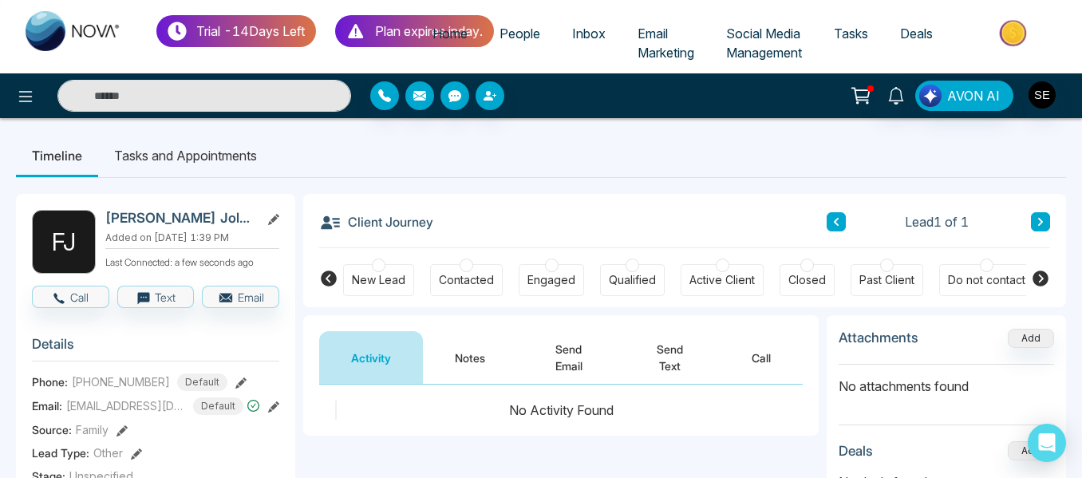
click at [205, 150] on li "Tasks and Appointments" at bounding box center [185, 155] width 175 height 43
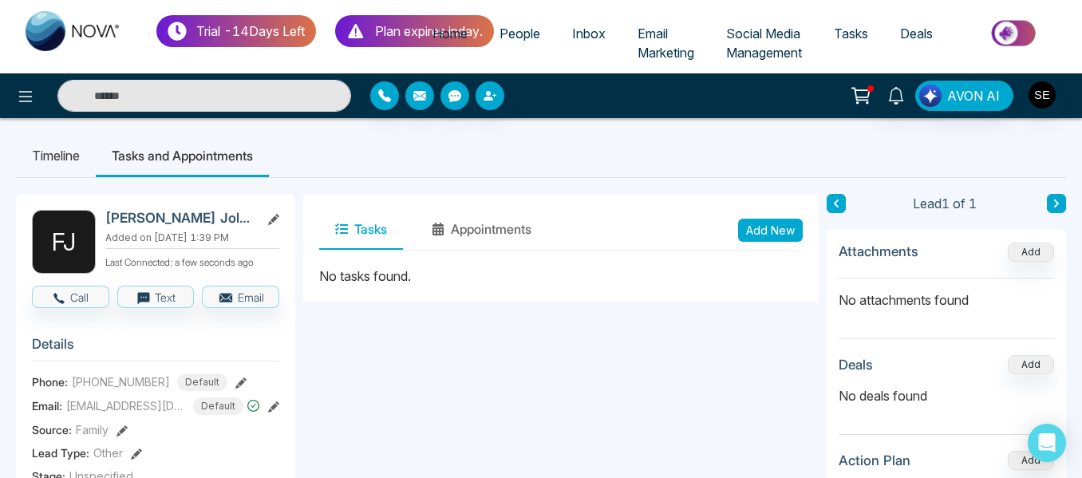
click at [63, 156] on li "Timeline" at bounding box center [56, 155] width 80 height 43
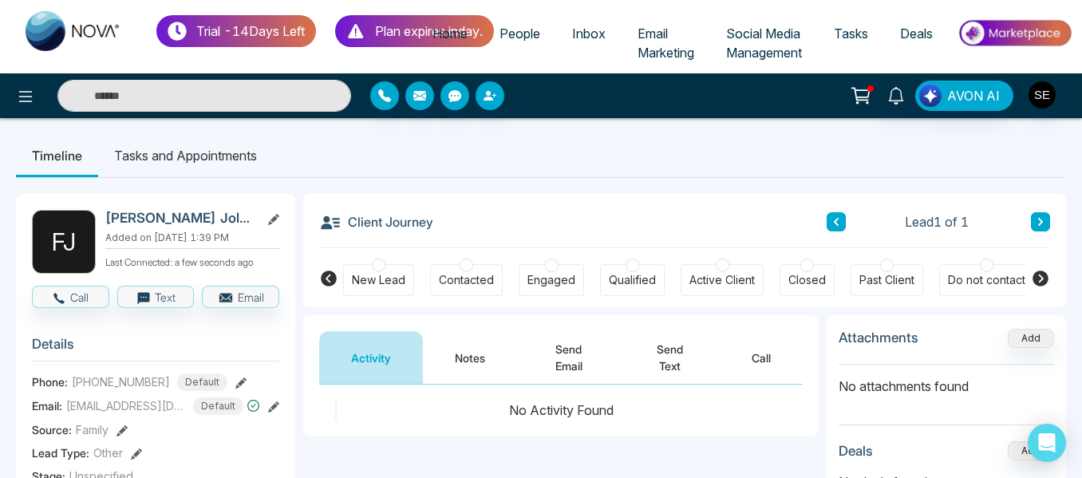
click at [598, 33] on span "Inbox" at bounding box center [589, 34] width 34 height 16
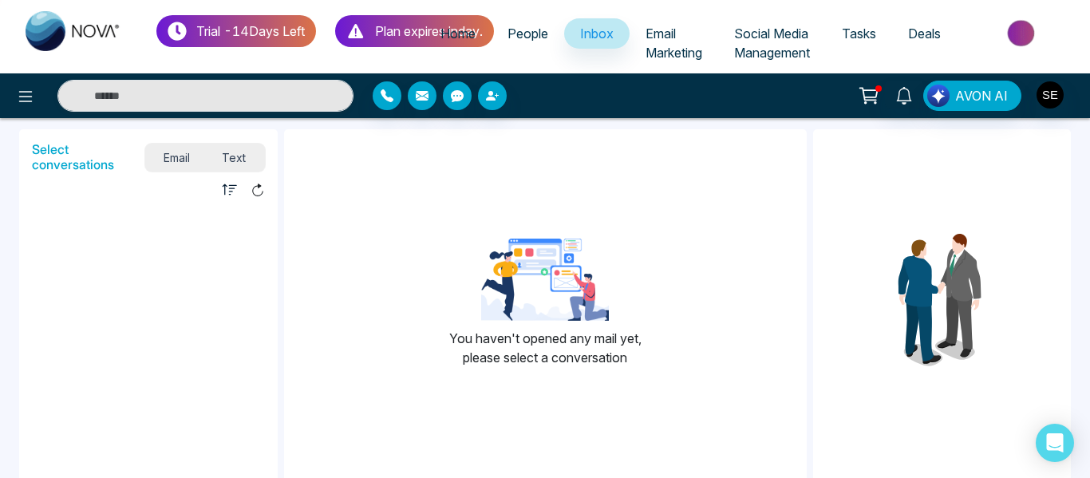
click at [1089, 237] on div "Select conversations Email Text Unread Read You haven't opened any mail yet, pl…" at bounding box center [545, 316] width 1090 height 397
click at [1025, 40] on img at bounding box center [1023, 33] width 116 height 36
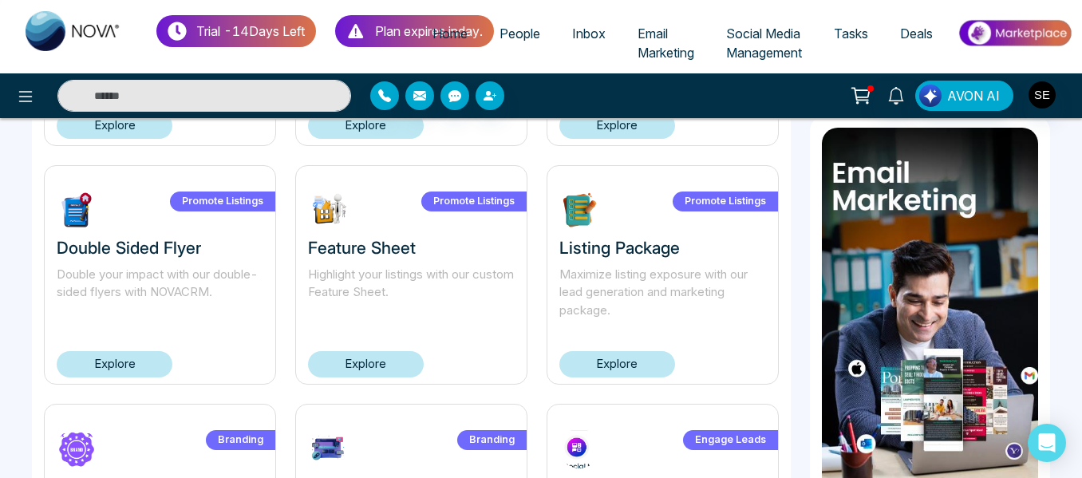
scroll to position [1152, 0]
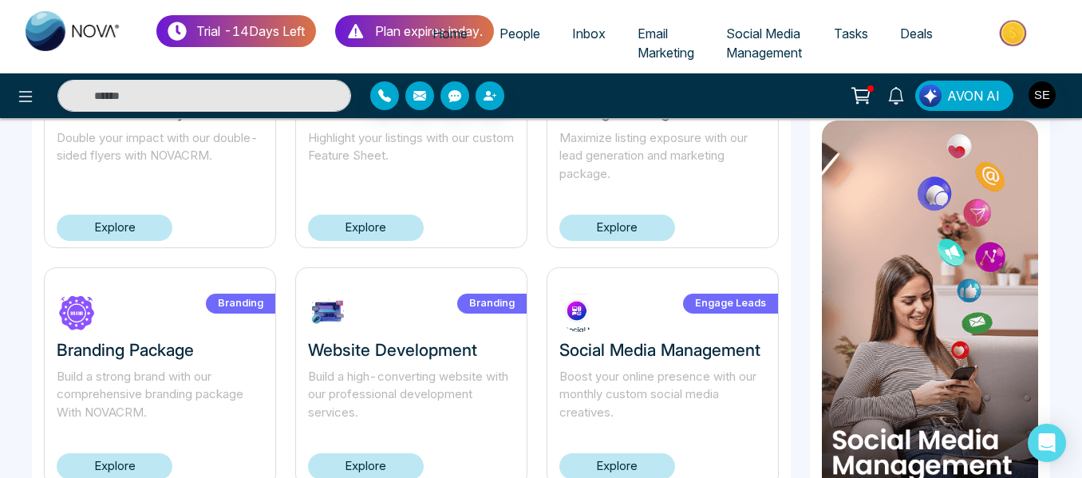
click at [48, 28] on img at bounding box center [74, 31] width 96 height 40
select select "*"
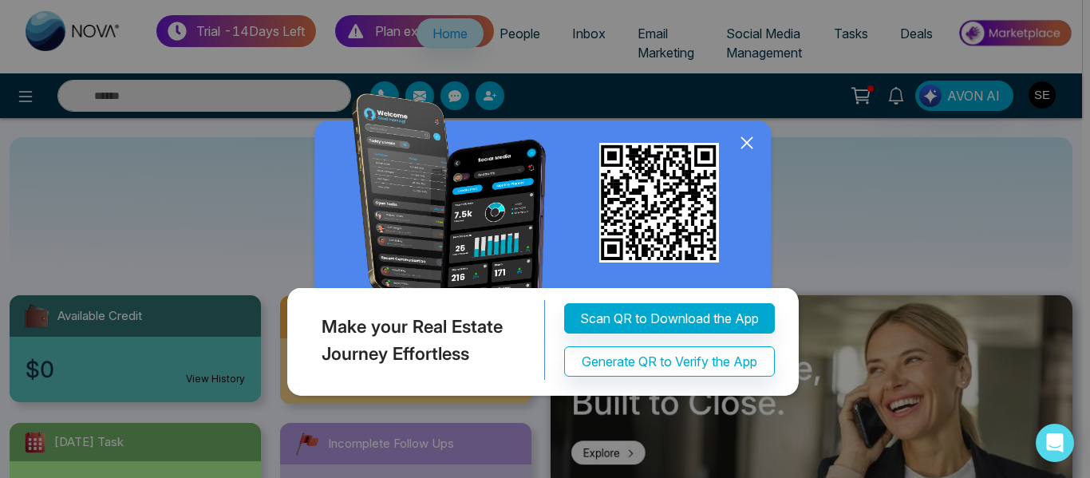
click at [741, 140] on icon at bounding box center [747, 143] width 24 height 24
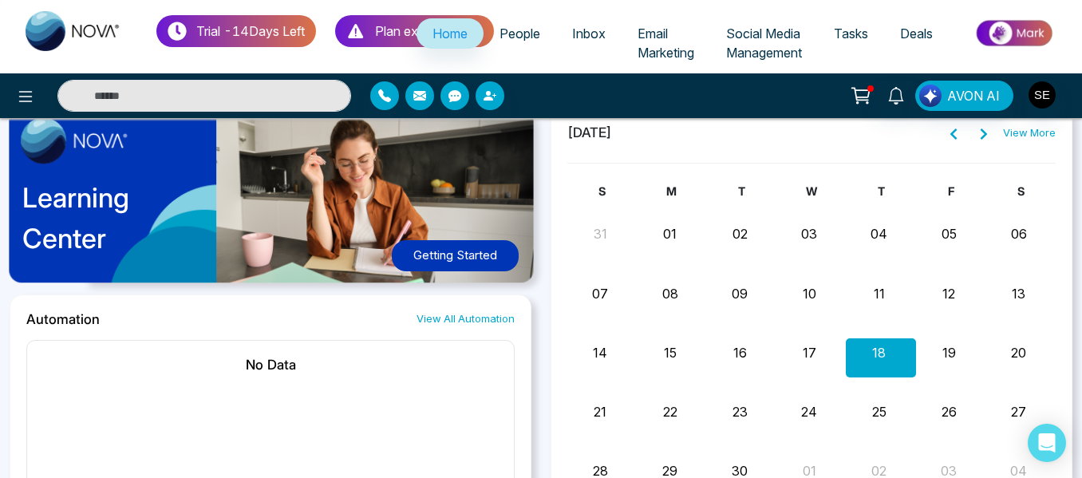
scroll to position [1077, 0]
